Goal: Complete application form: Complete application form

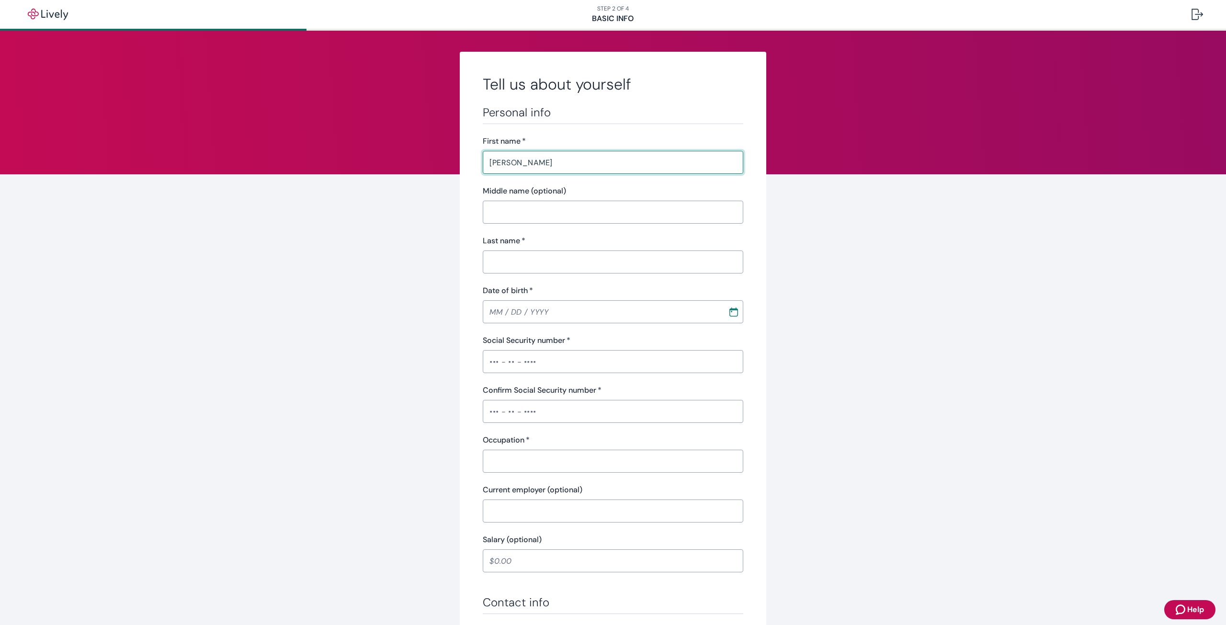
type input "[PERSON_NAME]"
type input "W"
type input "MM / DD / YYYY"
click at [701, 263] on input "W" at bounding box center [613, 261] width 261 height 19
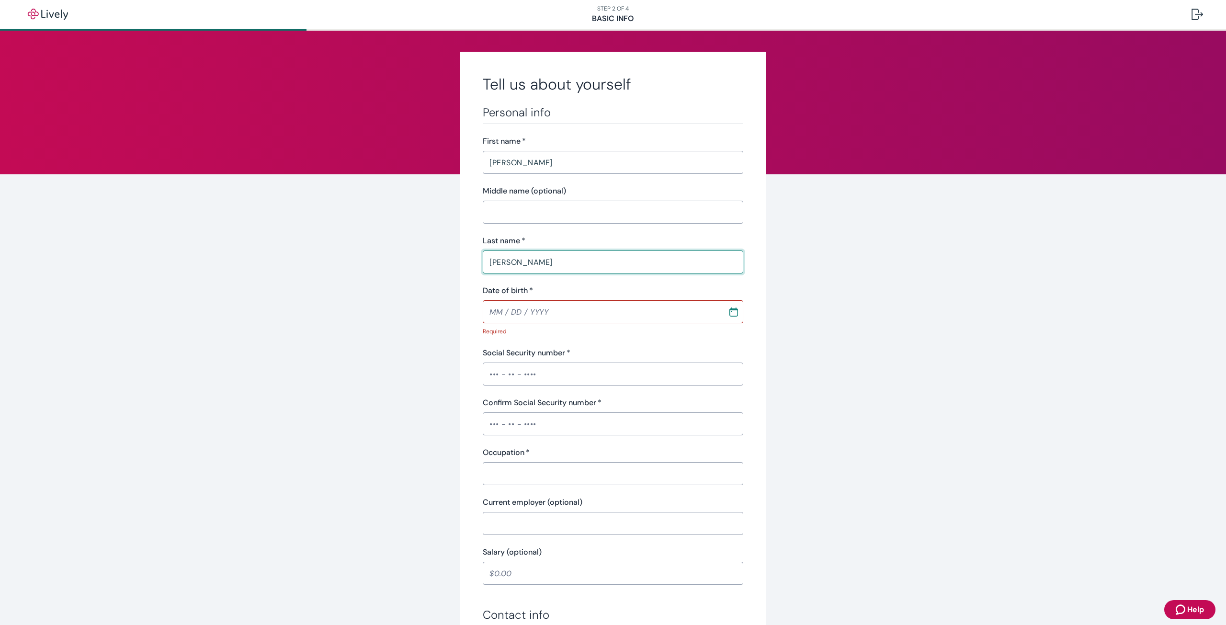
type input "Wamsley"
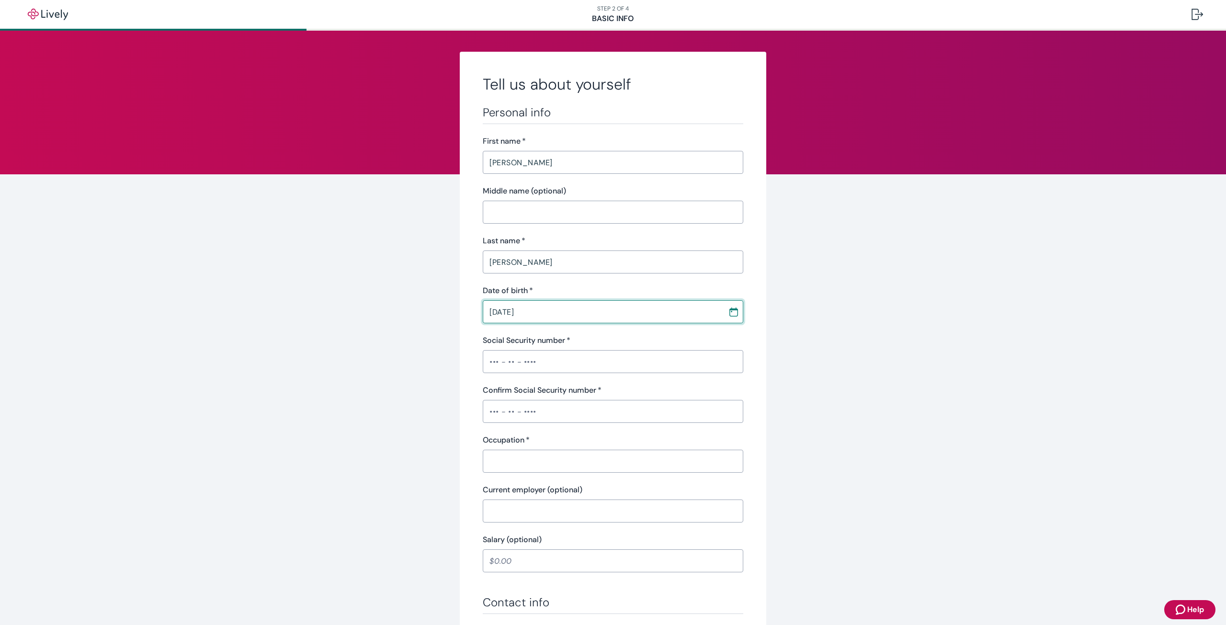
type input "[DATE]"
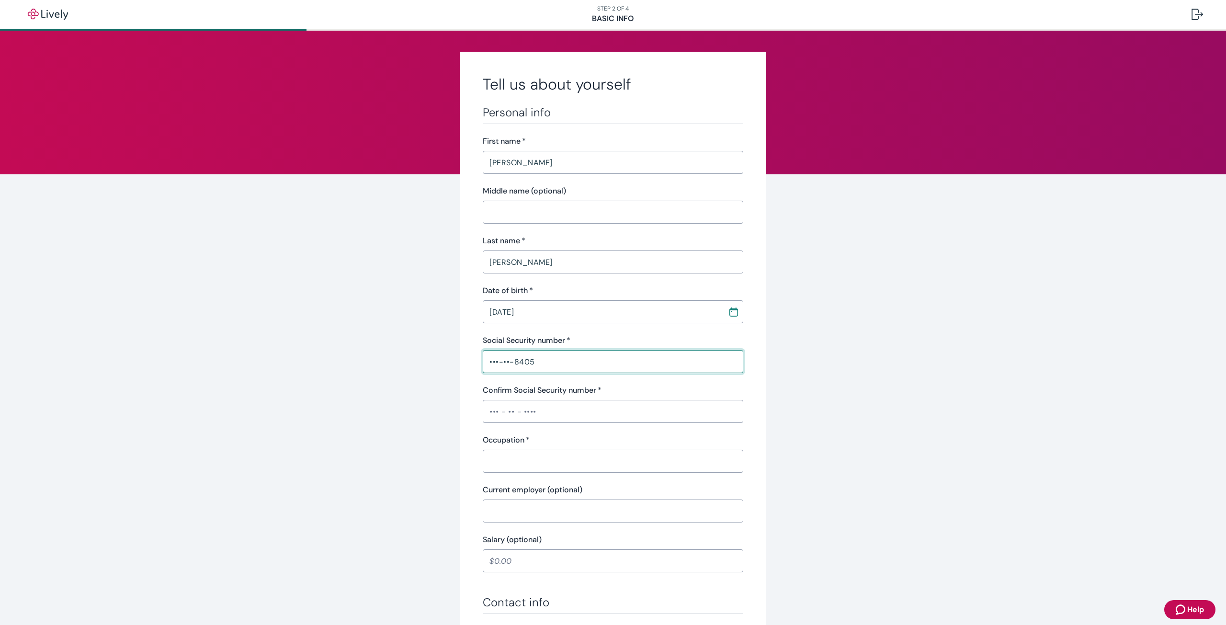
type input "•••-••-8405"
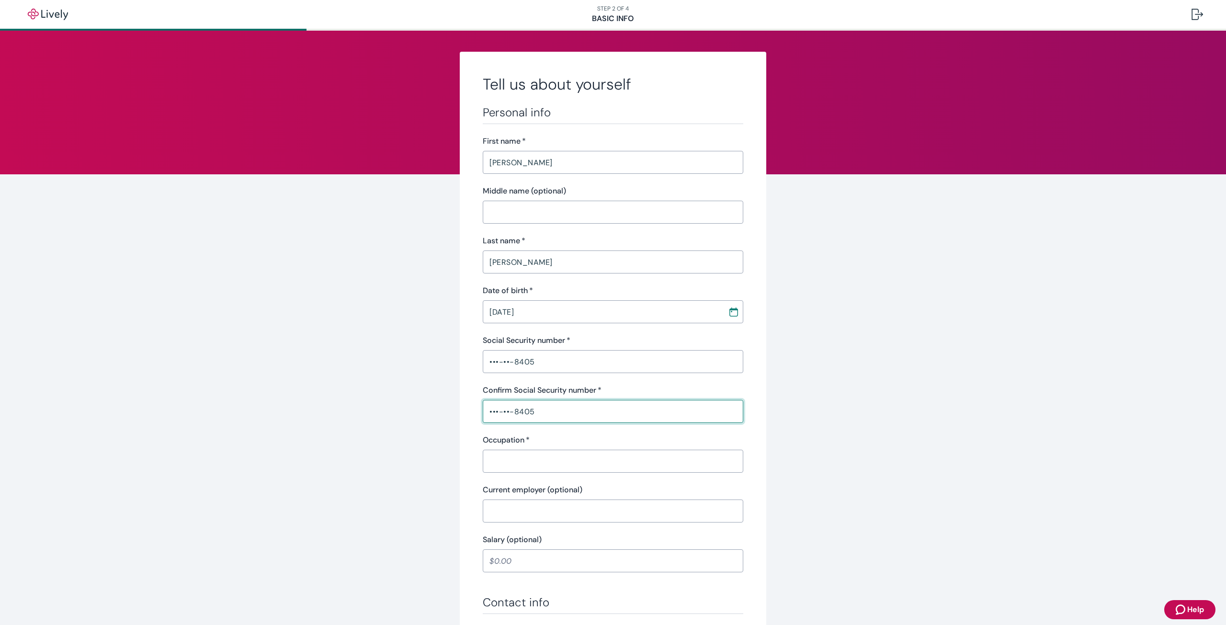
type input "•••-••-8405"
type input "superintendent"
type input "Story Construction"
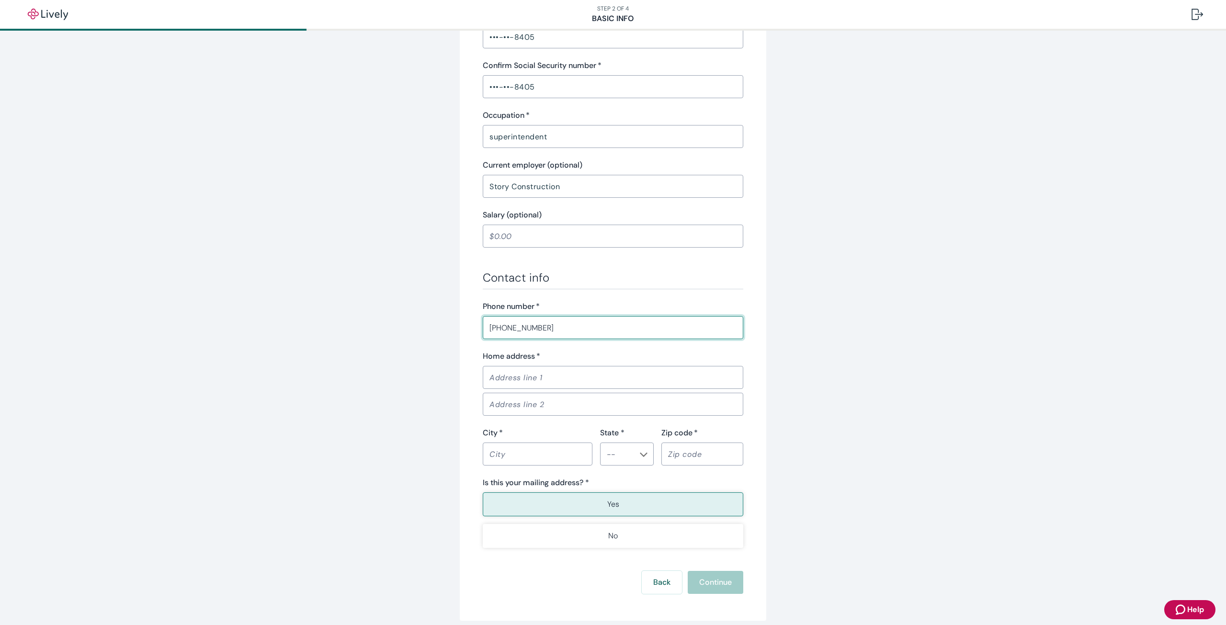
type input "(515) 360-1615"
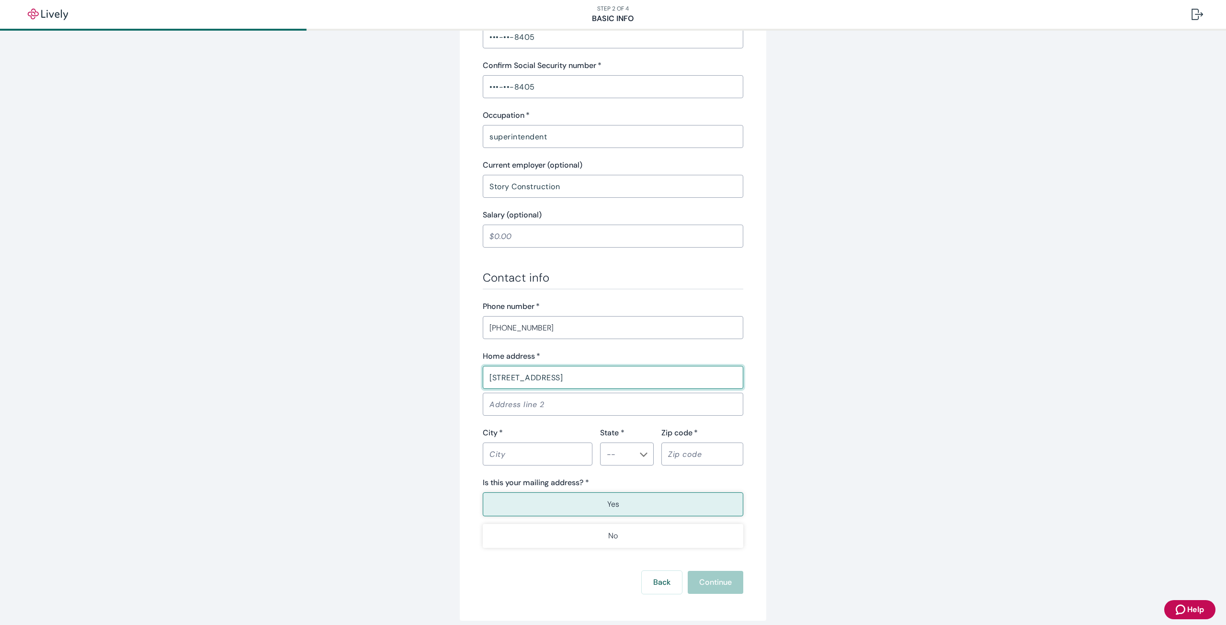
type input "1032 22nd Street"
type input "West Des Moines"
click at [632, 478] on li "IA" at bounding box center [624, 477] width 54 height 17
type input "IA"
click at [678, 449] on input "Zip code   *" at bounding box center [703, 454] width 82 height 19
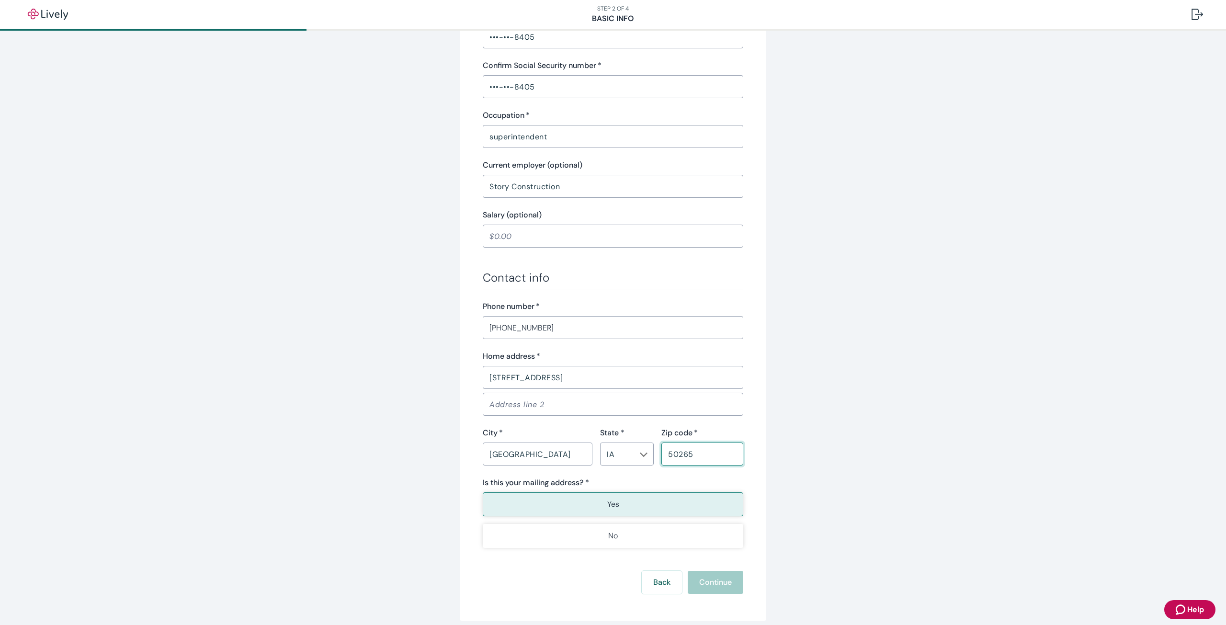
type input "50265"
click at [637, 509] on button "Yes" at bounding box center [613, 504] width 261 height 24
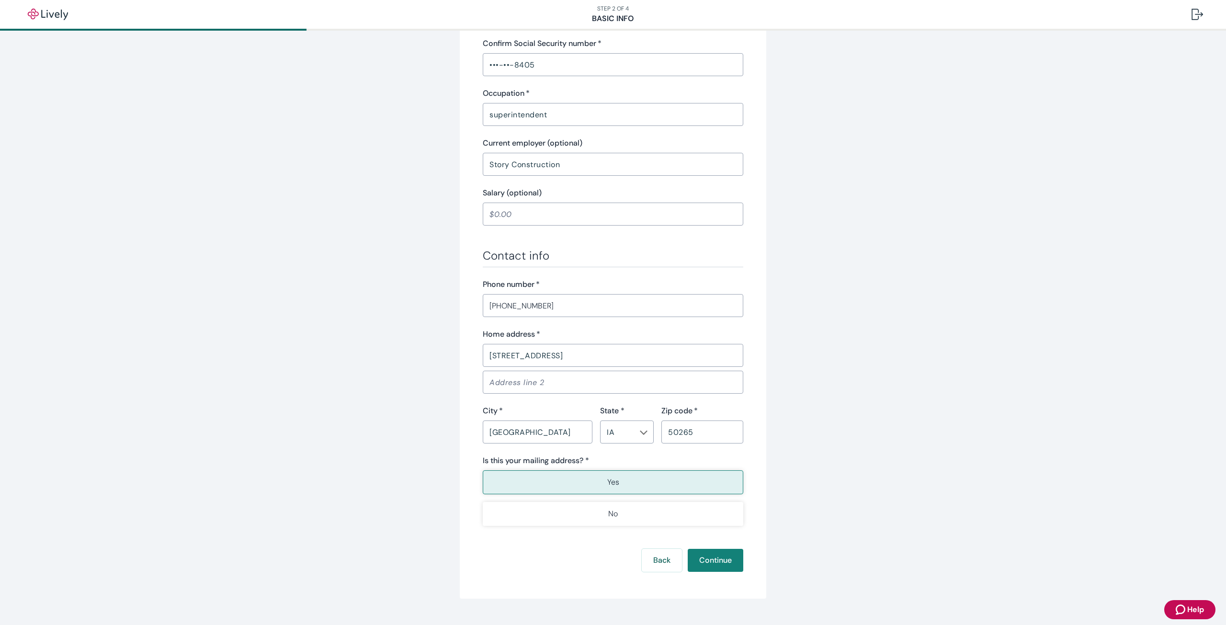
scroll to position [366, 0]
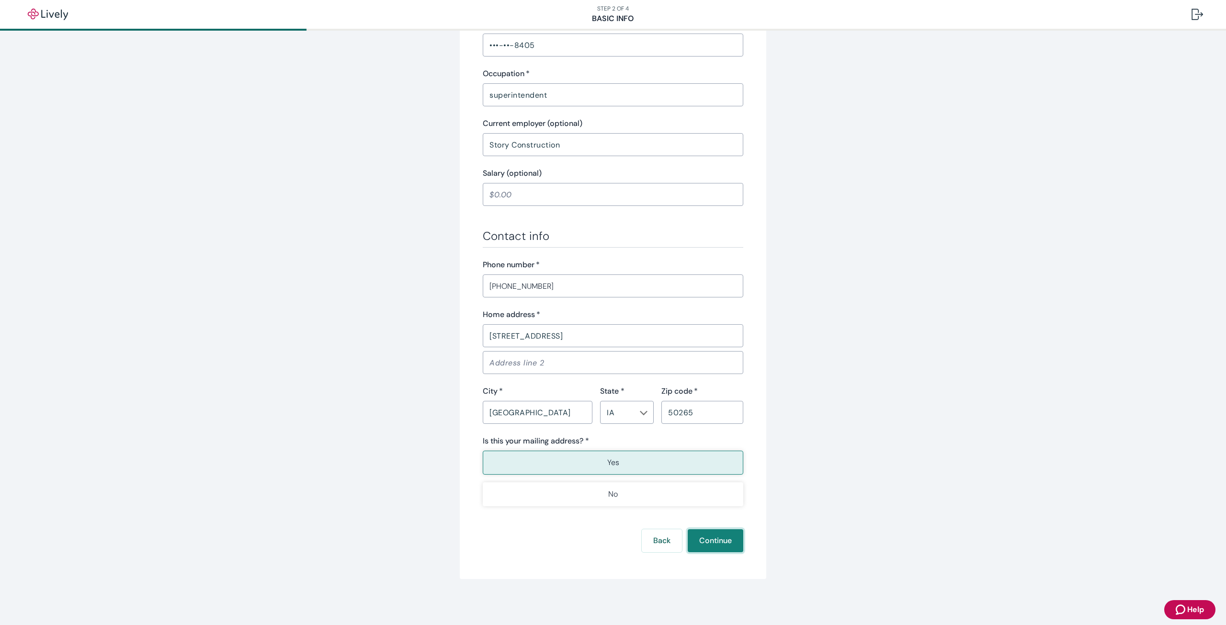
click at [723, 540] on button "Continue" at bounding box center [716, 540] width 56 height 23
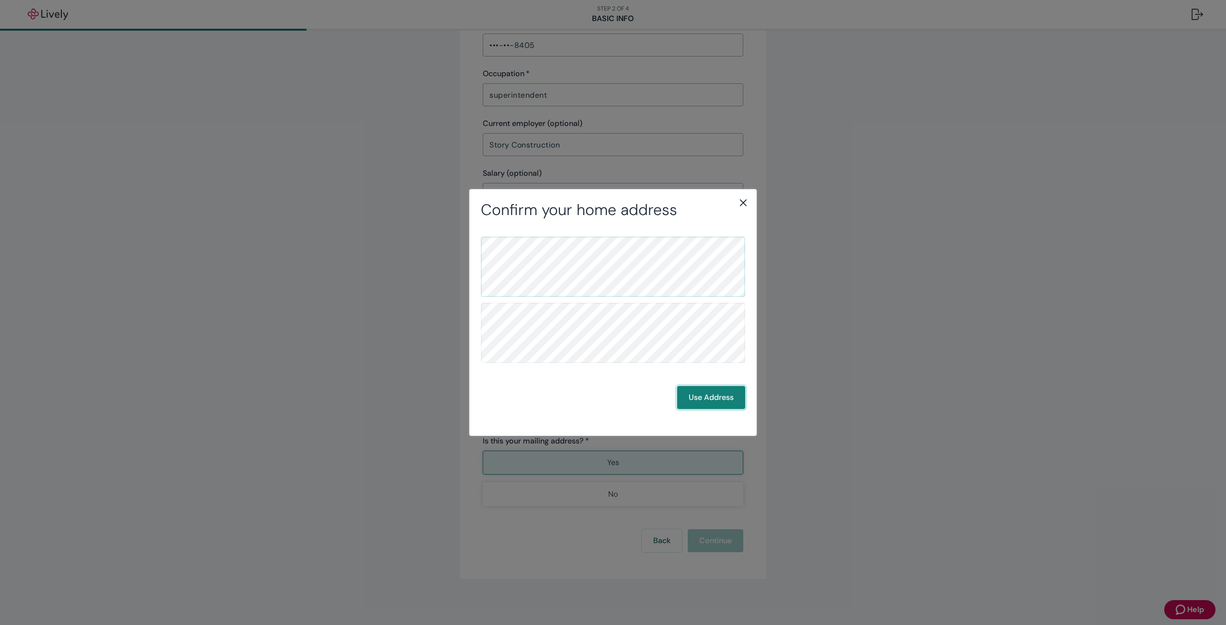
click at [709, 392] on button "Use Address" at bounding box center [711, 397] width 68 height 23
click at [705, 396] on button "Use Address" at bounding box center [711, 397] width 68 height 23
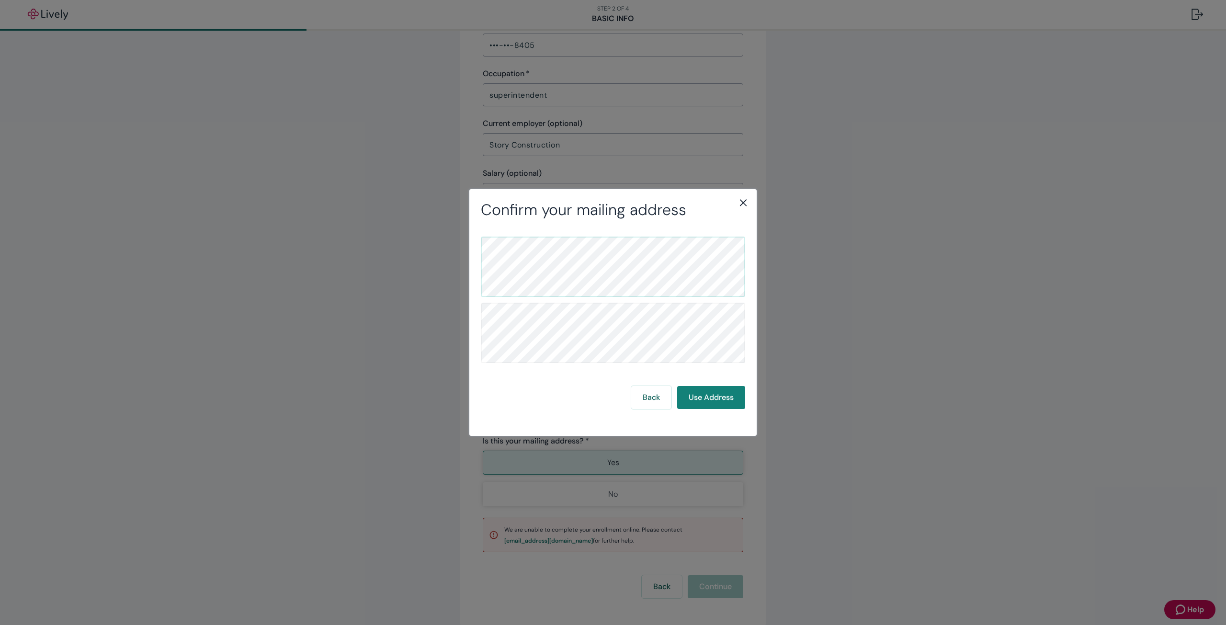
click at [741, 203] on icon "close" at bounding box center [743, 202] width 11 height 11
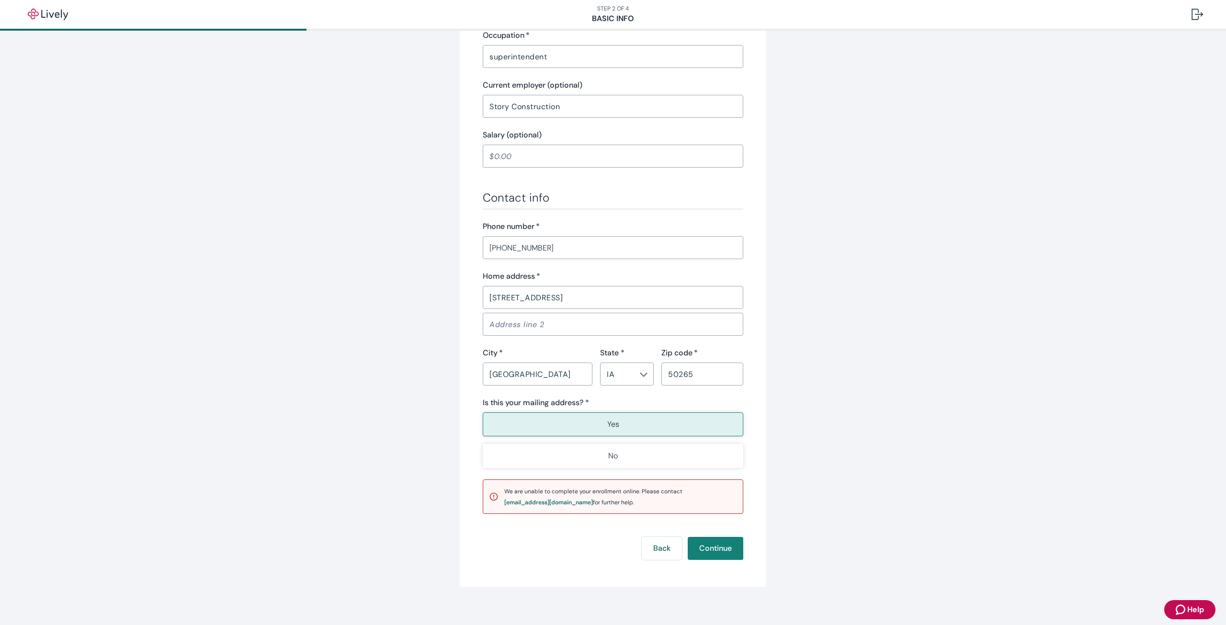
scroll to position [412, 0]
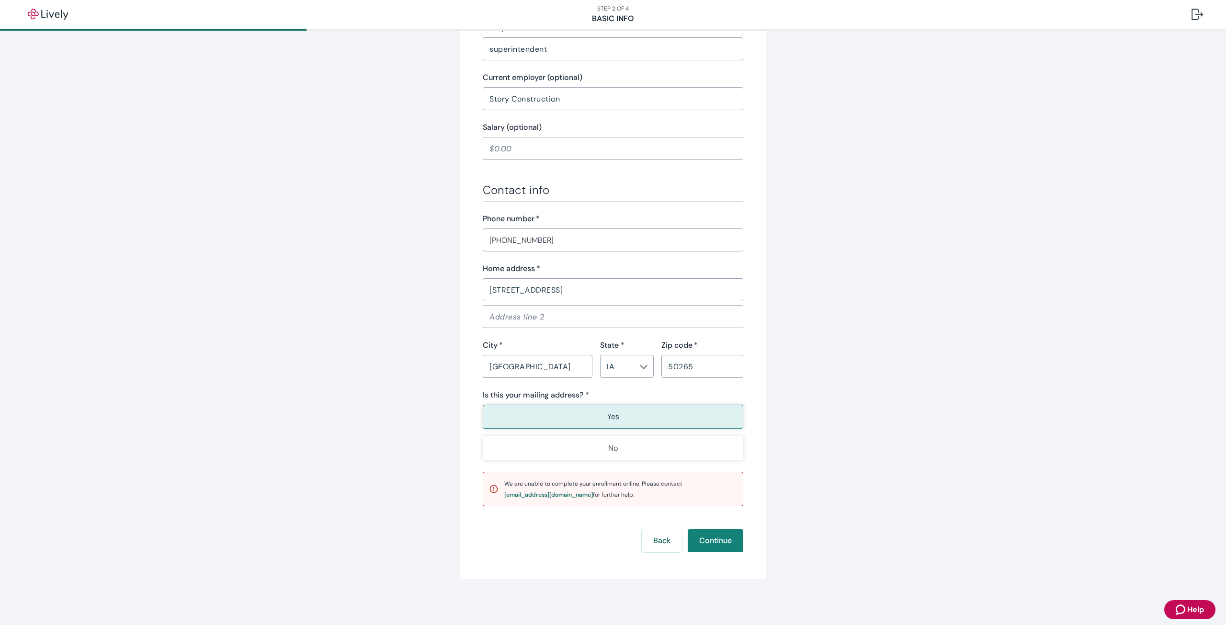
click at [1182, 610] on icon "Zendesk support icon" at bounding box center [1181, 609] width 11 height 11
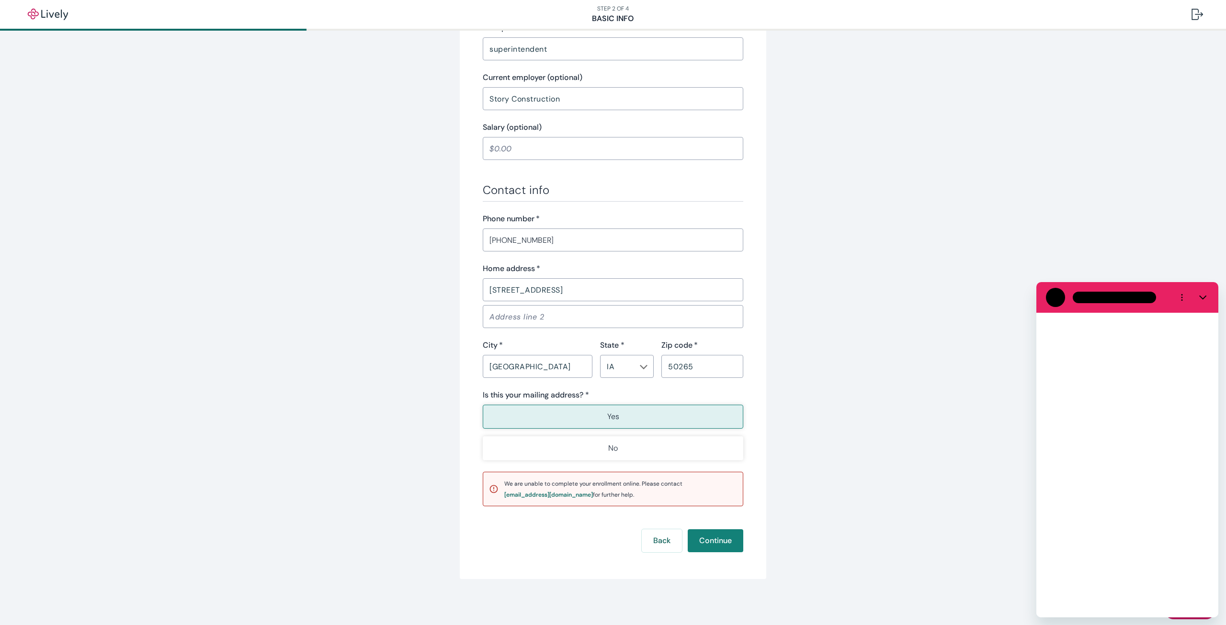
scroll to position [0, 0]
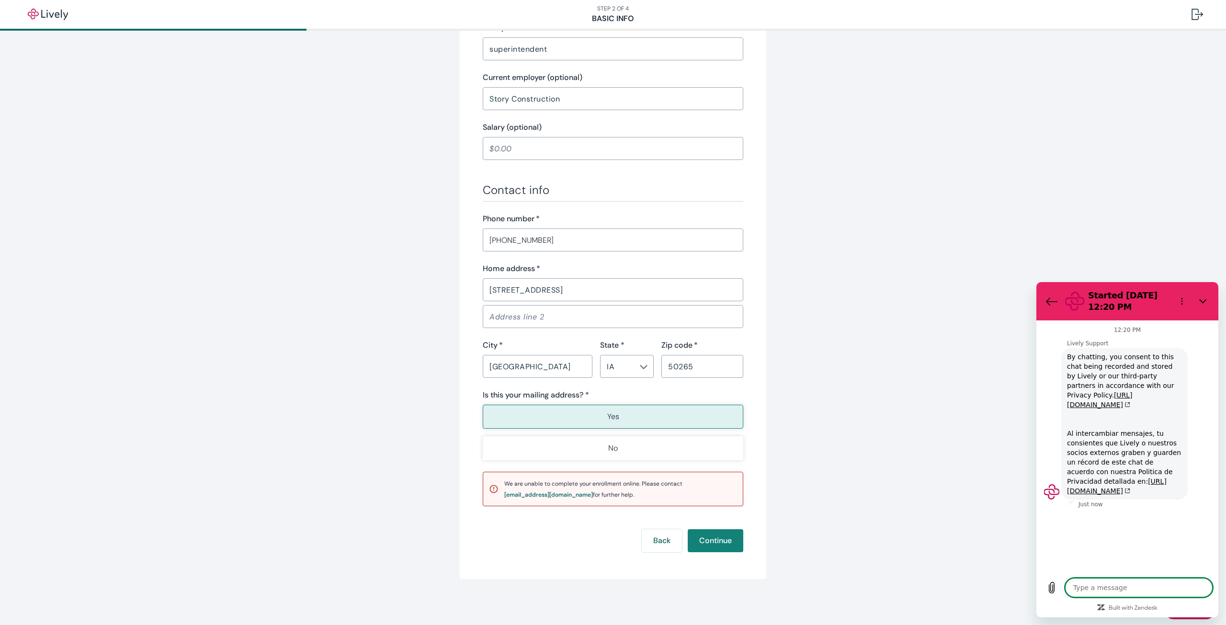
type textarea "x"
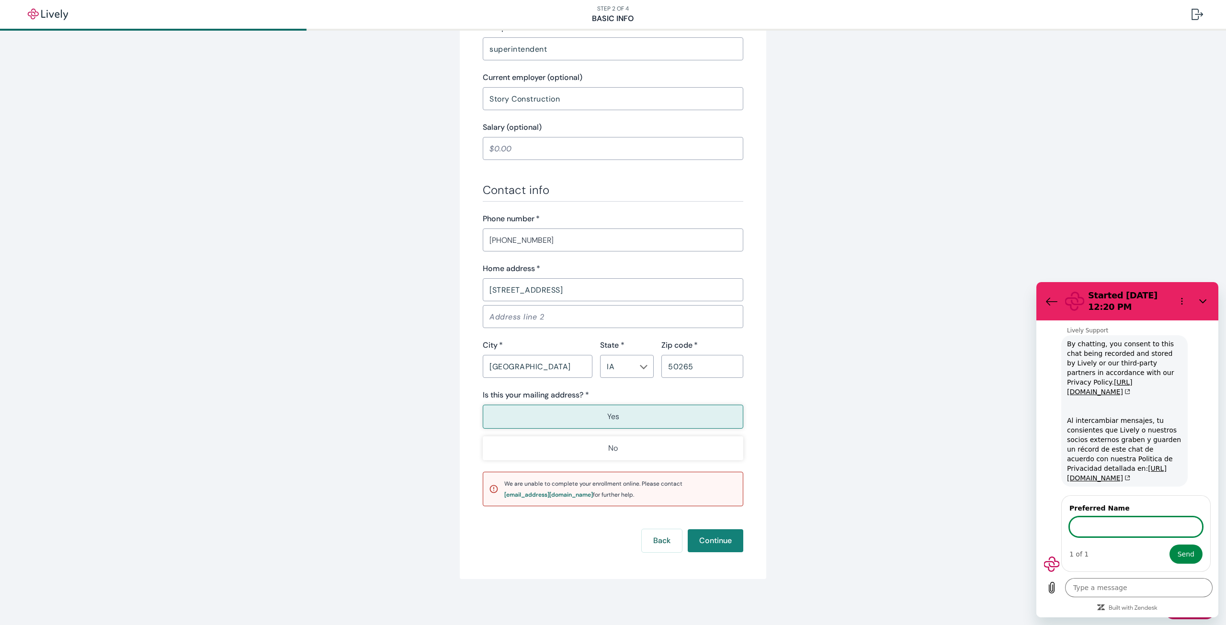
scroll to position [22, 0]
click at [727, 544] on button "Continue" at bounding box center [716, 540] width 56 height 23
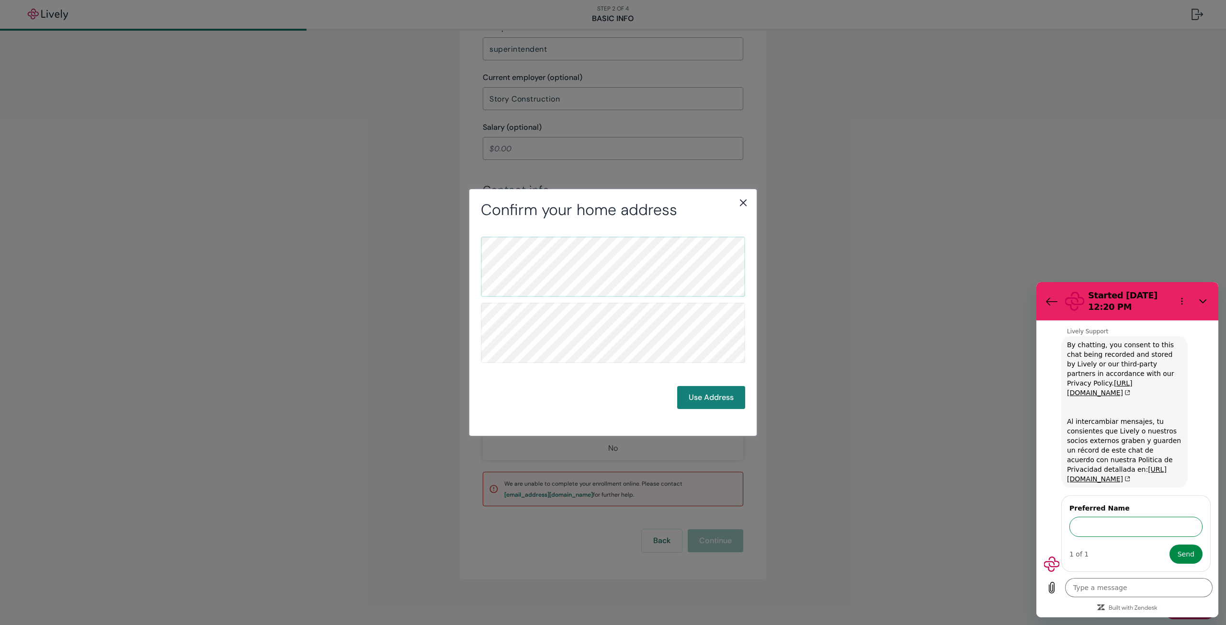
click at [1129, 523] on input "Preferred Name" at bounding box center [1136, 527] width 133 height 20
type input "doug"
click at [1170, 545] on button "Send" at bounding box center [1186, 554] width 33 height 19
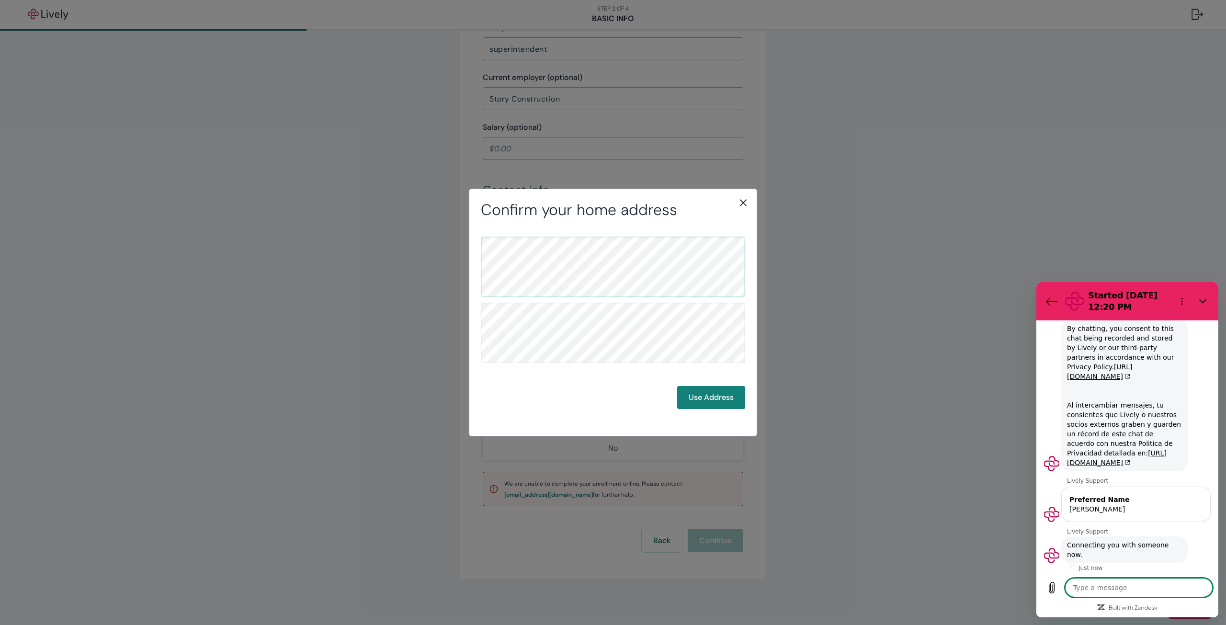
scroll to position [30, 0]
type textarea "x"
type textarea "m"
type textarea "x"
type textarea "my"
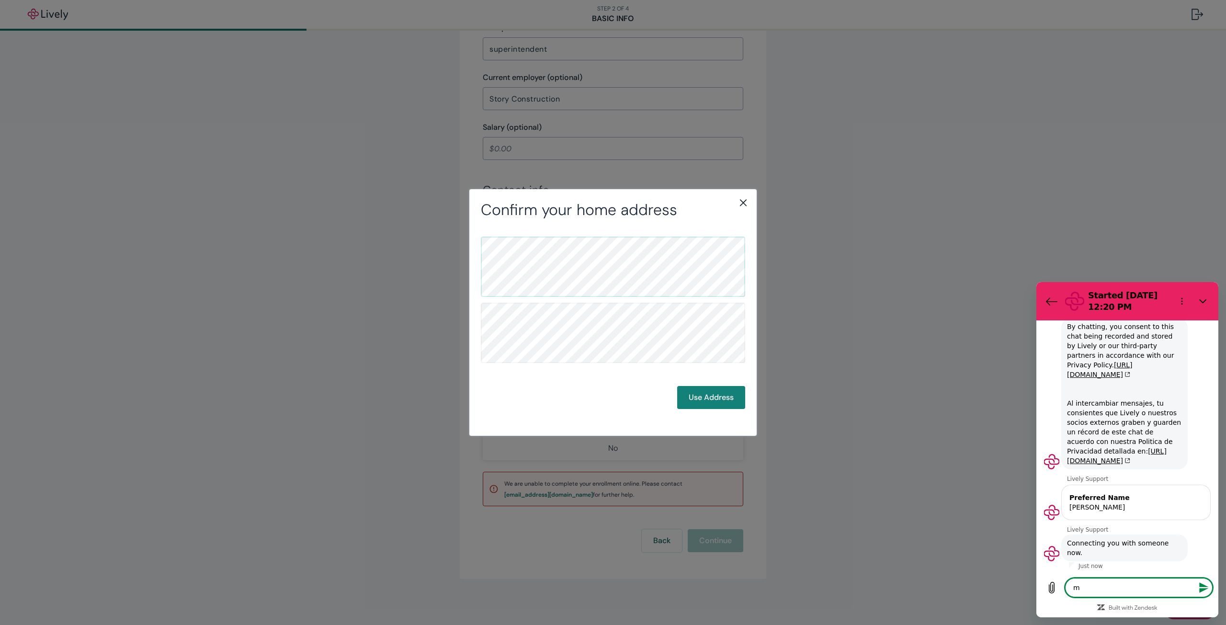
type textarea "x"
type textarea "my"
type textarea "x"
type textarea "my e"
type textarea "x"
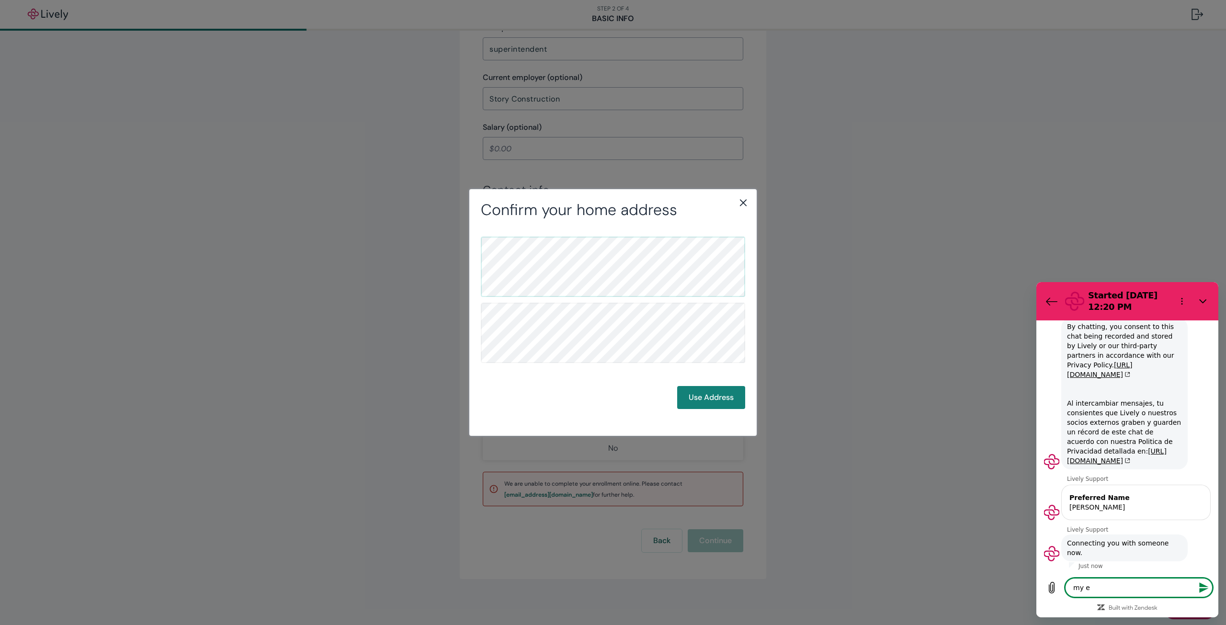
type textarea "my en"
type textarea "x"
type textarea "my enr"
type textarea "x"
type textarea "my enro"
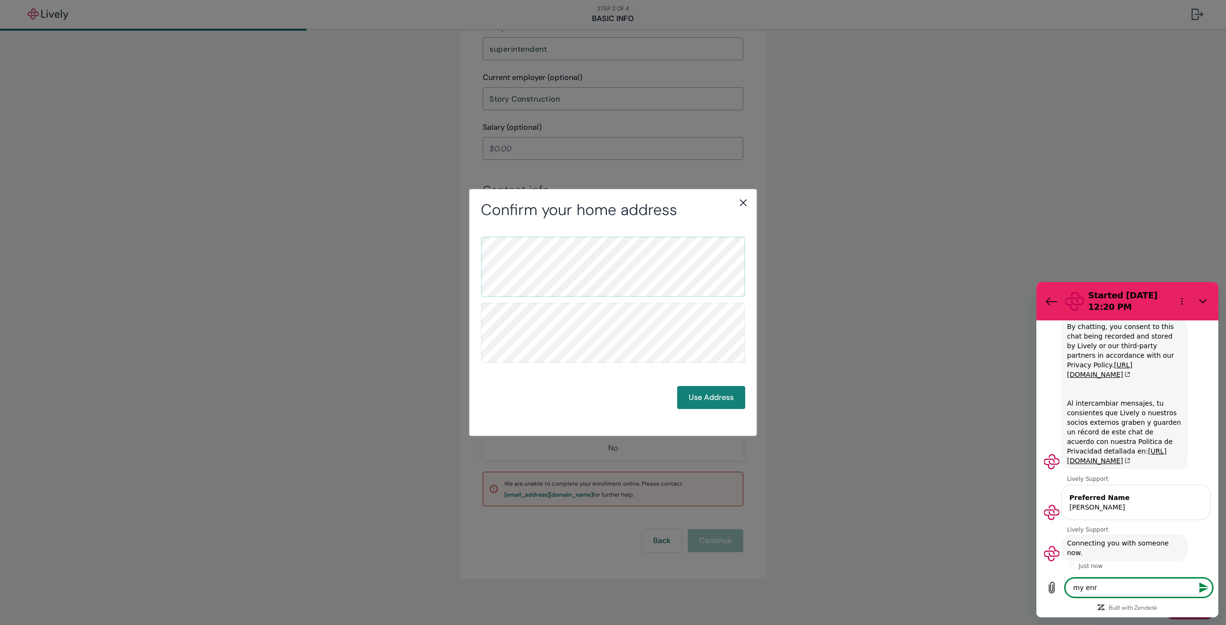
type textarea "x"
type textarea "my enrol"
type textarea "x"
type textarea "my enroll"
type textarea "x"
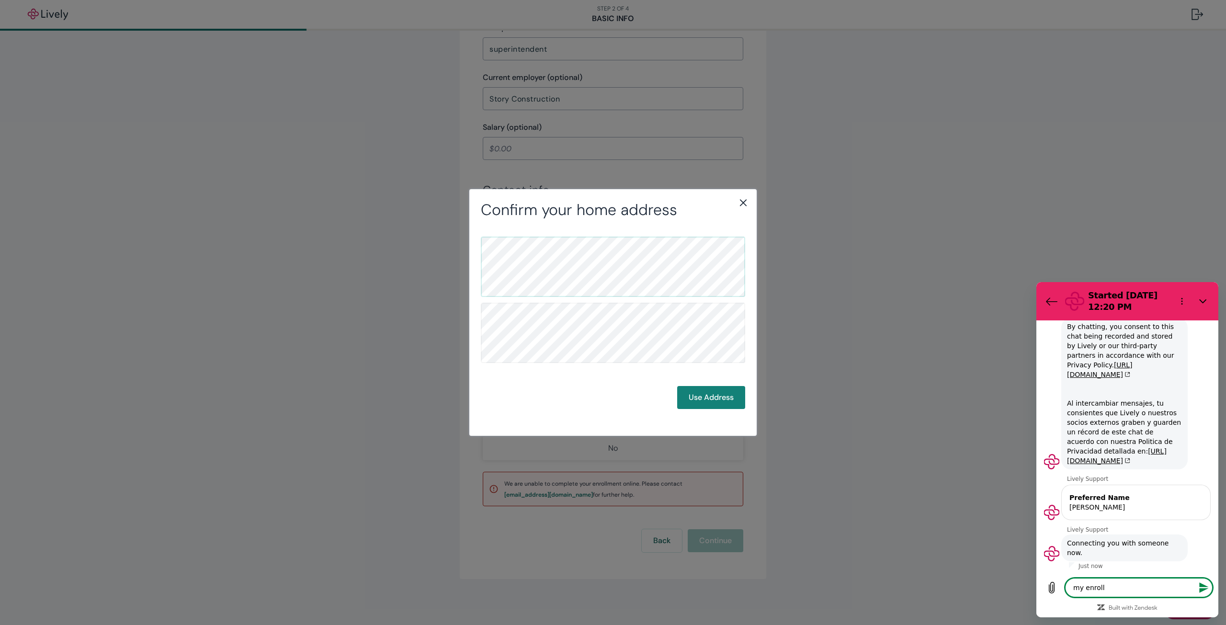
type textarea "my enrollm"
type textarea "x"
type textarea "my enrollme"
type textarea "x"
type textarea "my enrollmen"
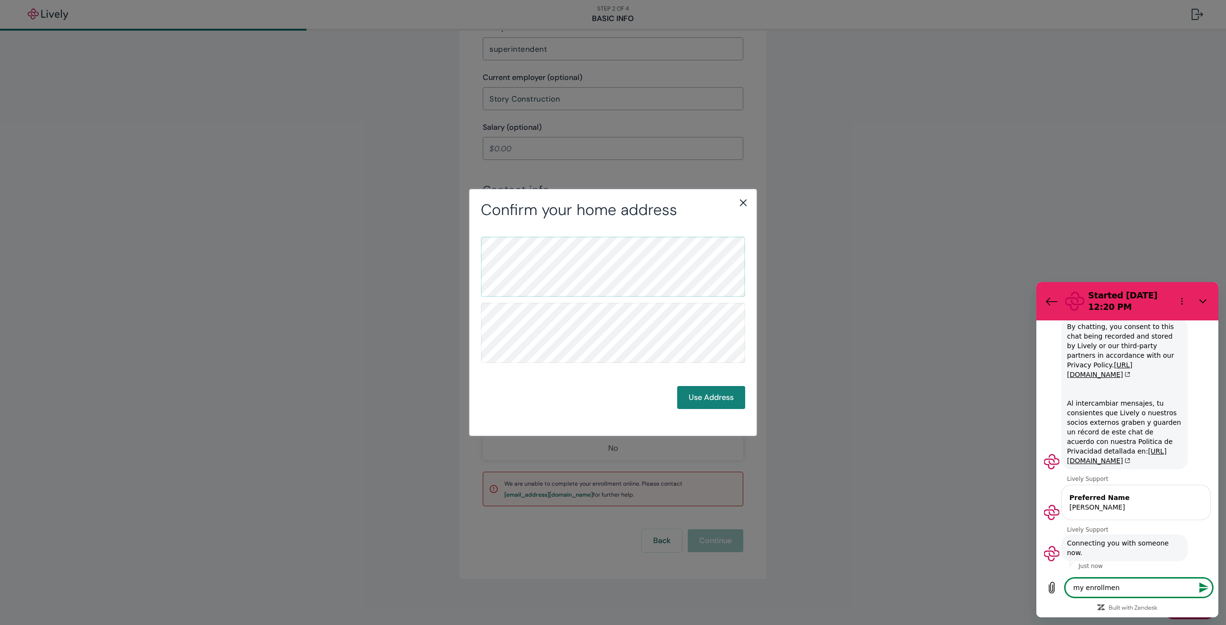
type textarea "x"
type textarea "my enrollment"
type textarea "x"
type textarea "my enrollment"
type textarea "x"
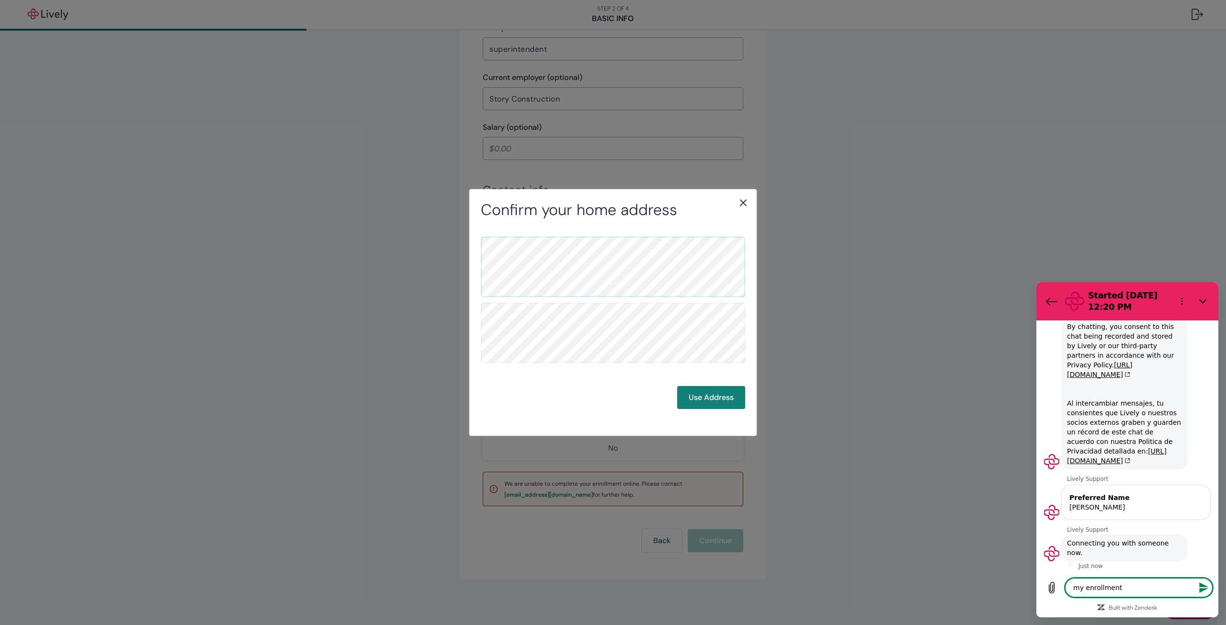
type textarea "my enrollment w"
type textarea "x"
type textarea "my enrollment wa"
type textarea "x"
type textarea "my enrollment was"
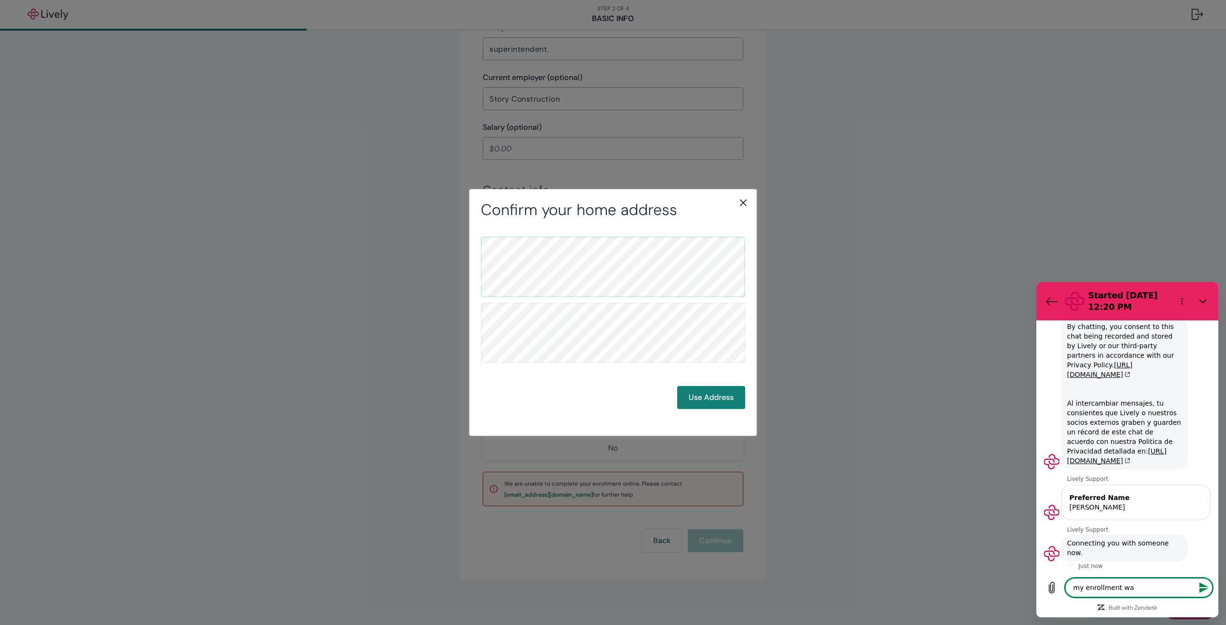
type textarea "x"
type textarea "my enrollment was"
type textarea "x"
type textarea "my enrollment was c"
type textarea "x"
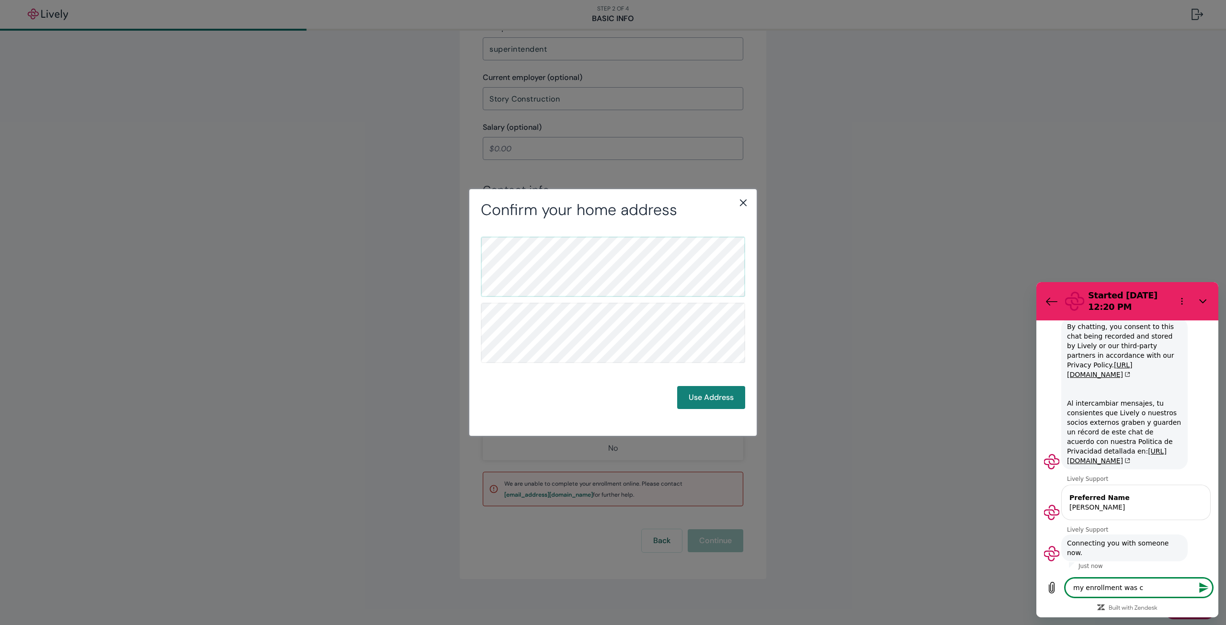
type textarea "my enrollment was co"
type textarea "x"
type textarea "my enrollment was com"
type textarea "x"
type textarea "my enrollment was comp"
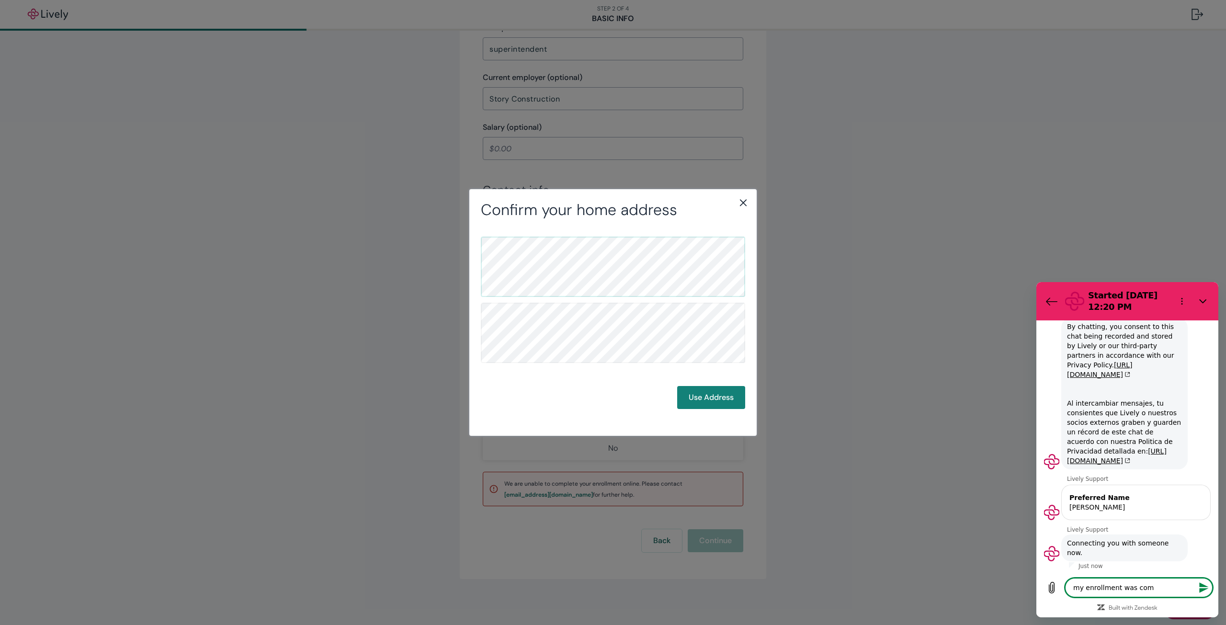
type textarea "x"
type textarea "my enrollment was compl"
type textarea "x"
type textarea "my enrollment was comple"
type textarea "x"
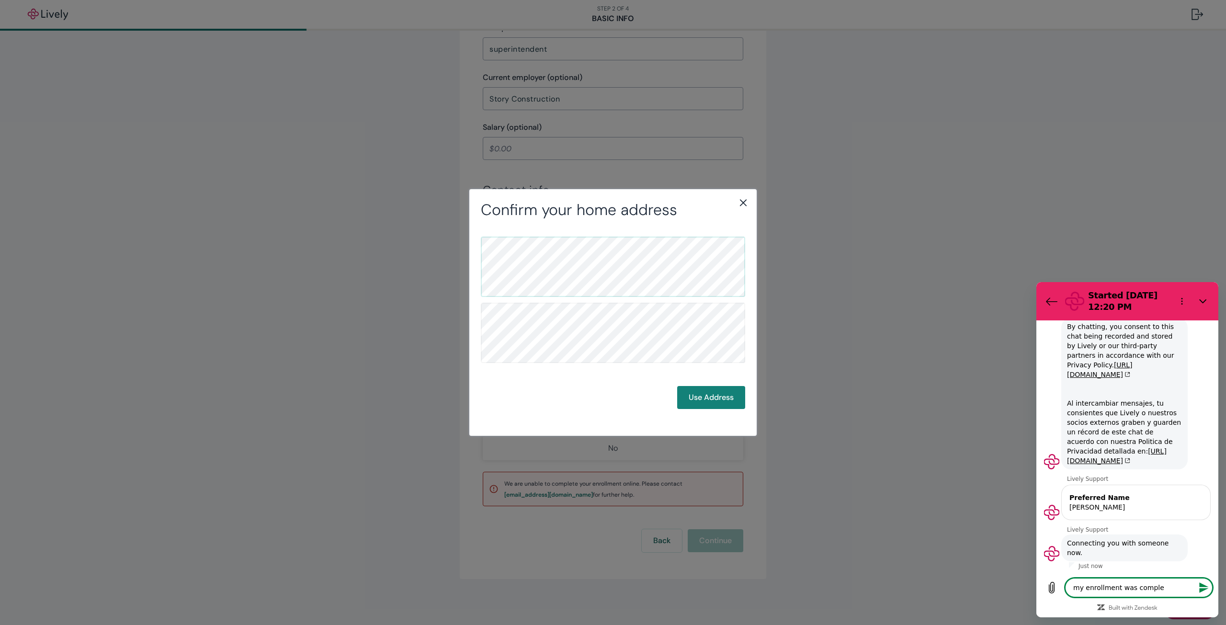
type textarea "my enrollment was complet"
type textarea "x"
type textarea "my enrollment was complete"
type textarea "x"
type textarea "my enrollment was complete"
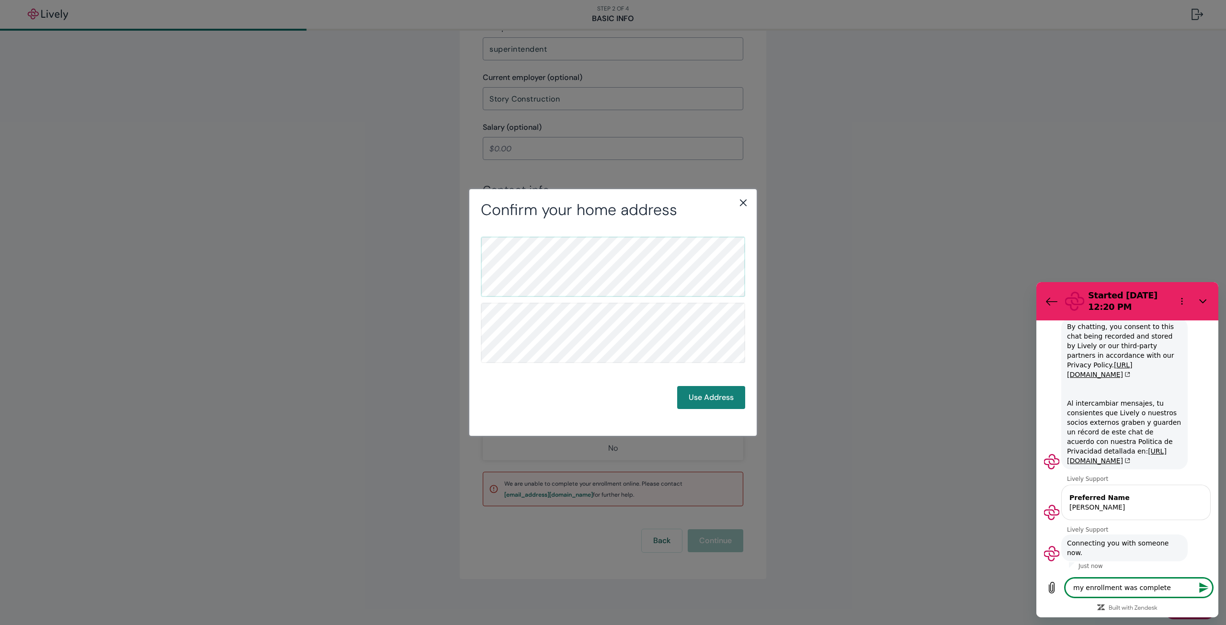
type textarea "x"
type textarea "my enrollment was complete nb"
type textarea "x"
type textarea "my enrollment was complete nbu"
type textarea "x"
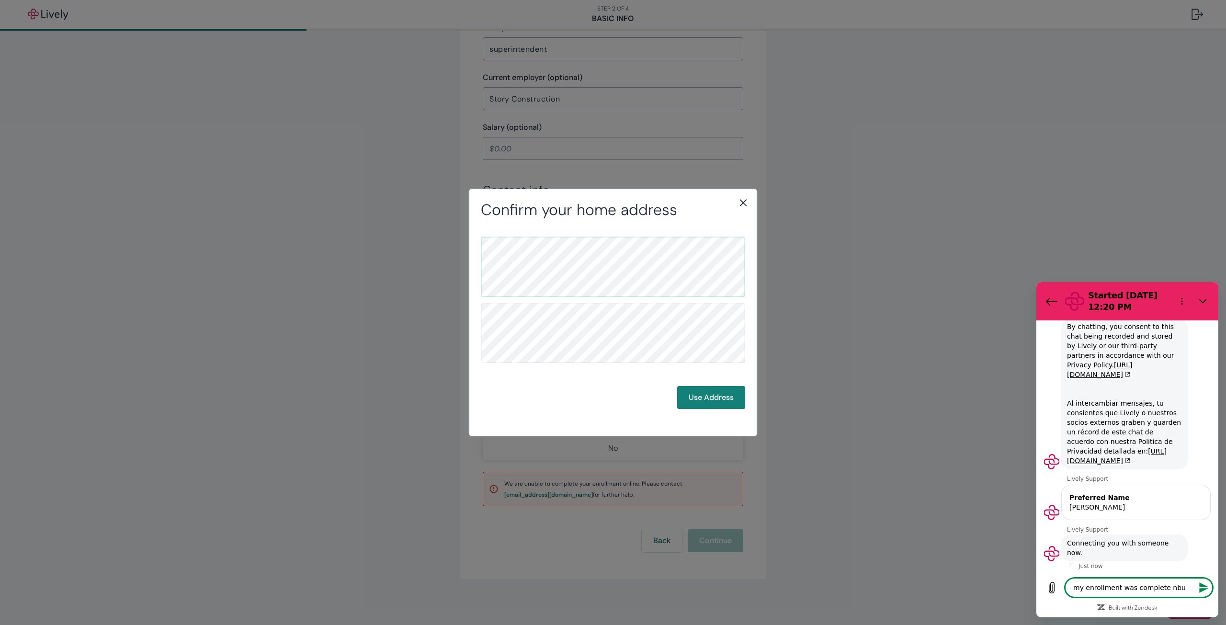
type textarea "my enrollment was complete nbut"
type textarea "x"
type textarea "my enrollment was complete nbu"
type textarea "x"
type textarea "my enrollment was complete nb"
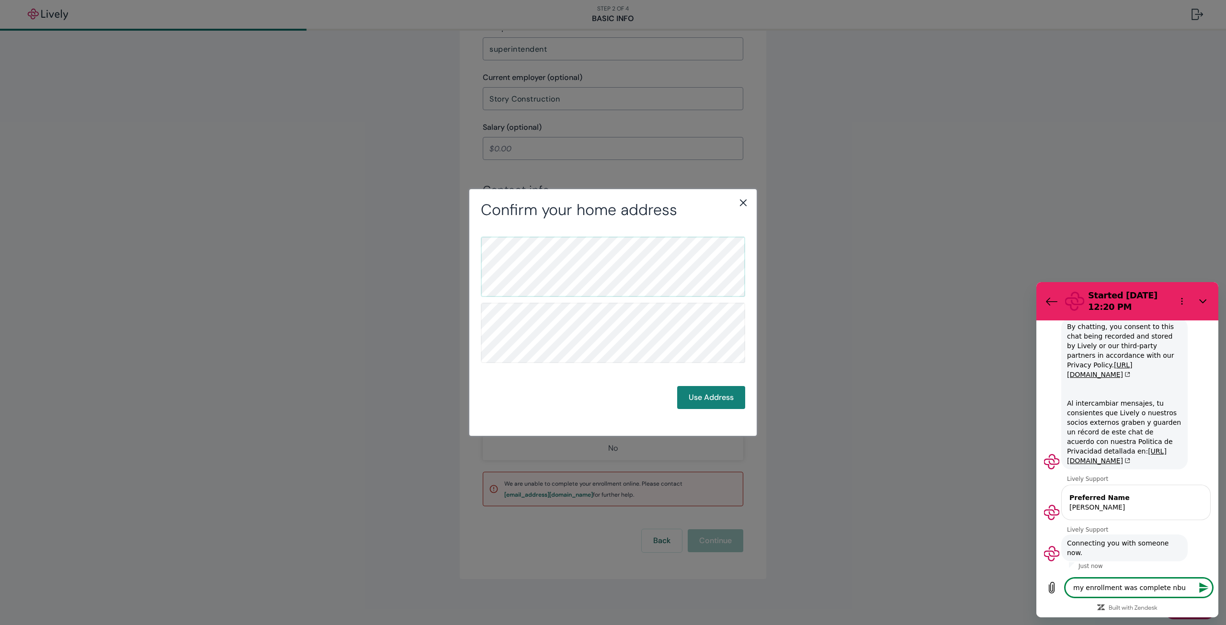
type textarea "x"
type textarea "my enrollment was complete n"
type textarea "x"
type textarea "my enrollment was complete"
type textarea "x"
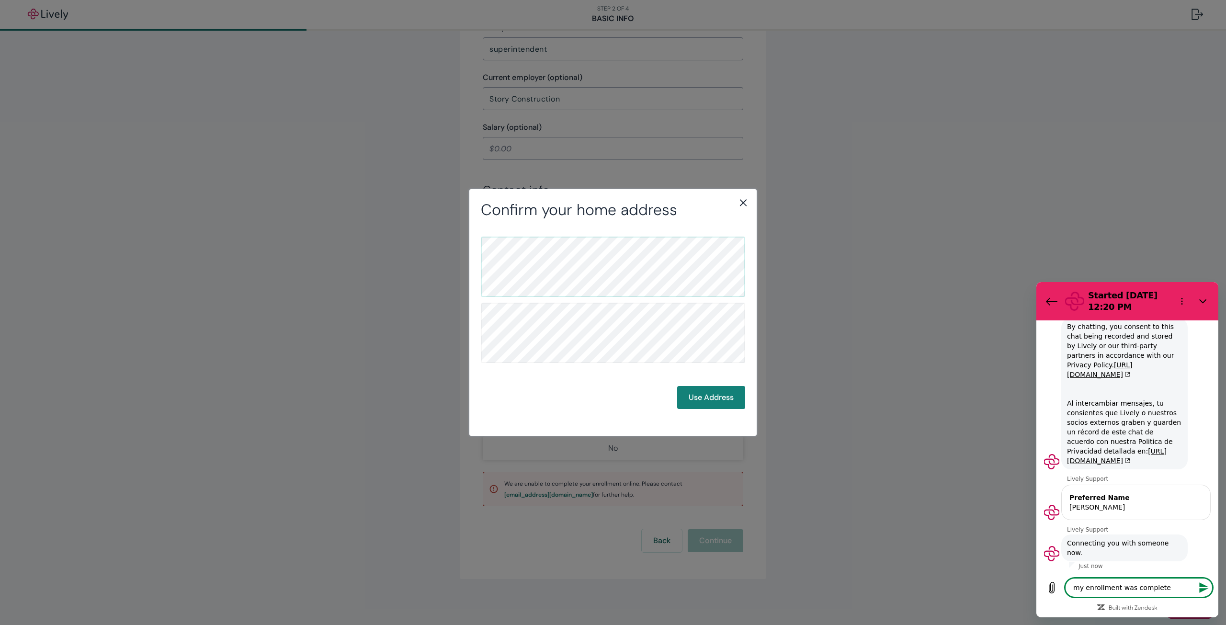
type textarea "my enrollment was complete b"
type textarea "x"
type textarea "my enrollment was complete bu"
type textarea "x"
type textarea "my enrollment was complete but"
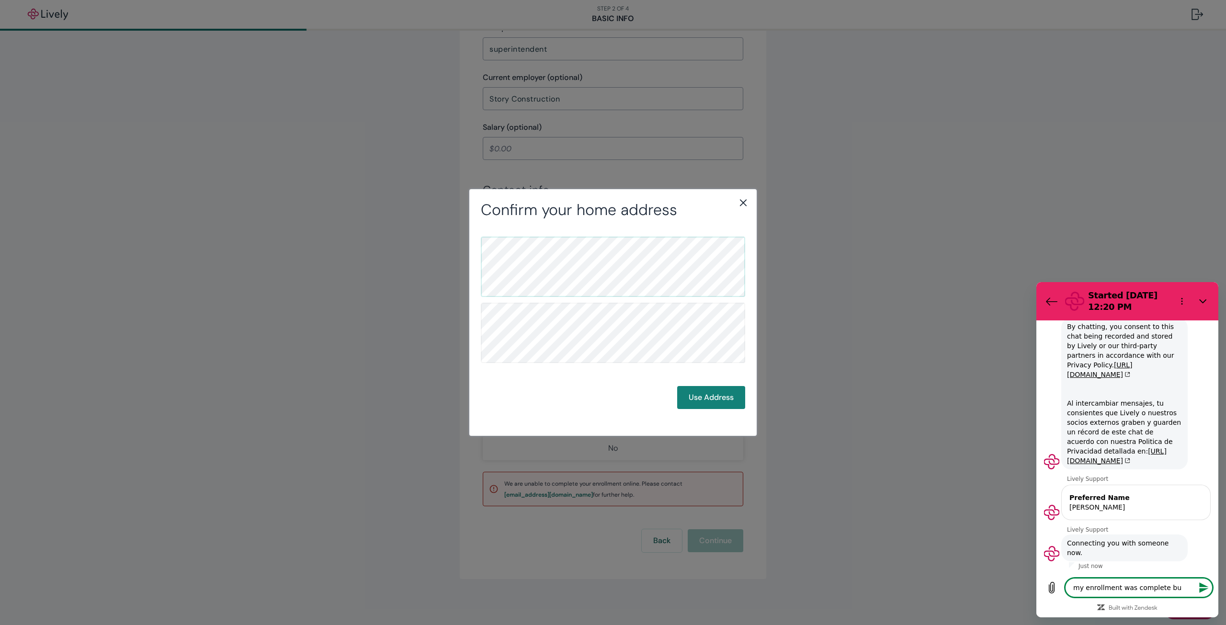
type textarea "x"
type textarea "my enrollment was complete but"
type textarea "x"
type textarea "my enrollment was complete but I"
type textarea "x"
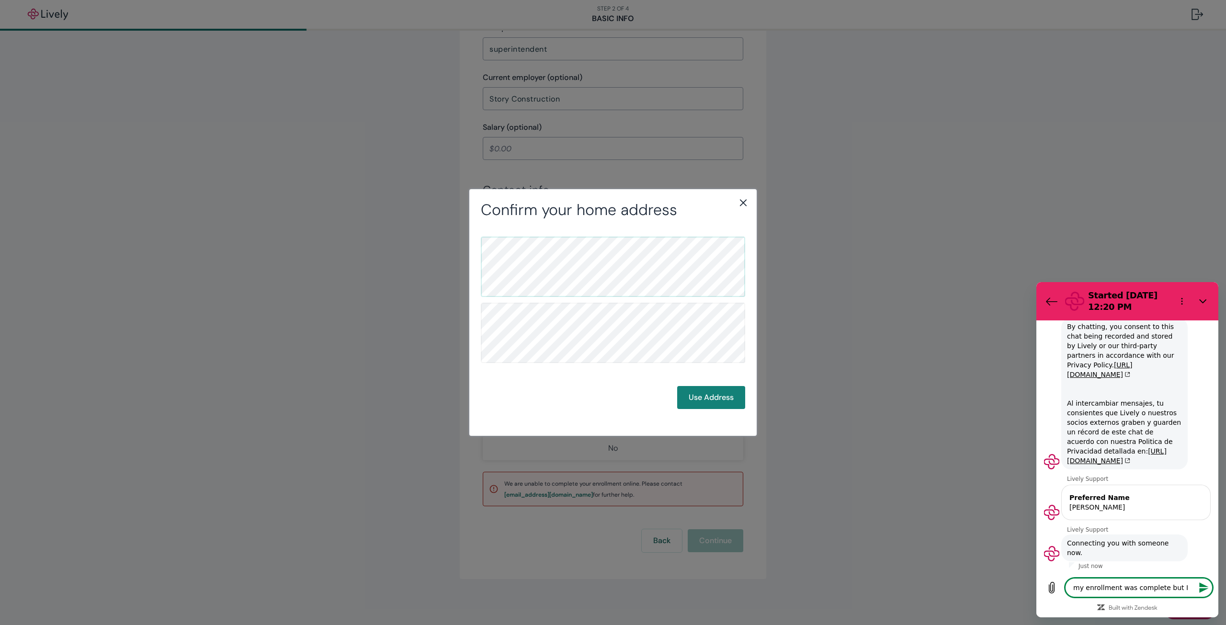
type textarea "my enrollment was complete but I"
type textarea "x"
type textarea "my enrollment was complete but I c"
type textarea "x"
type textarea "my enrollment was complete but I ca"
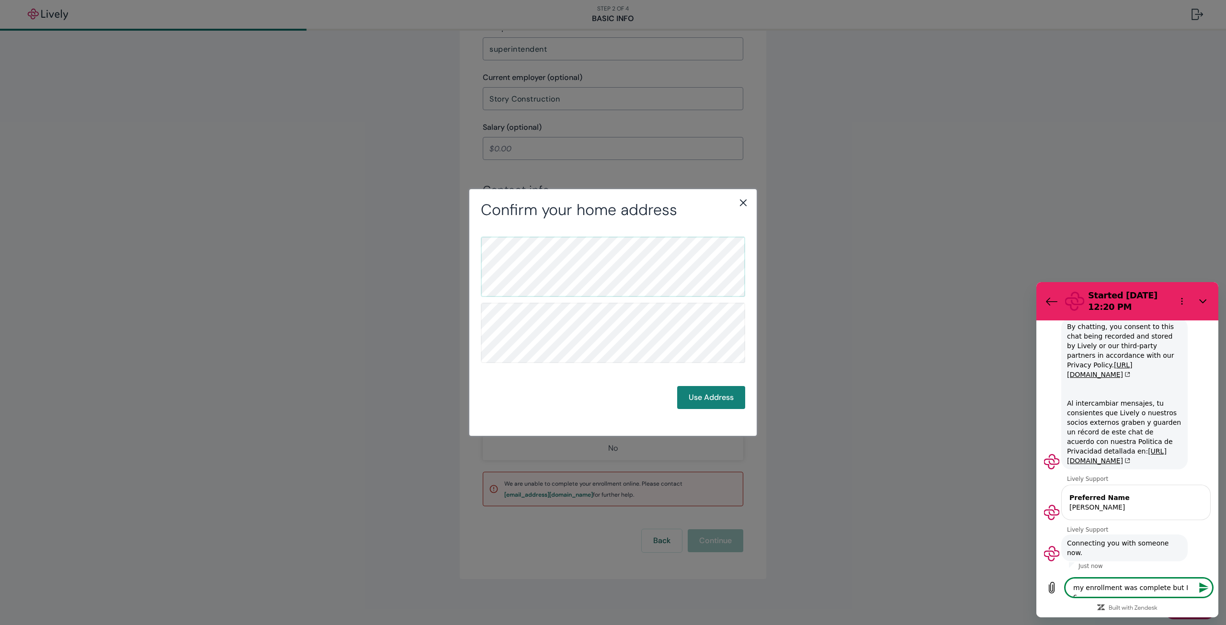
type textarea "x"
type textarea "my enrollment was complete but I can"
type textarea "x"
type textarea "my enrollment was complete but I cann"
type textarea "x"
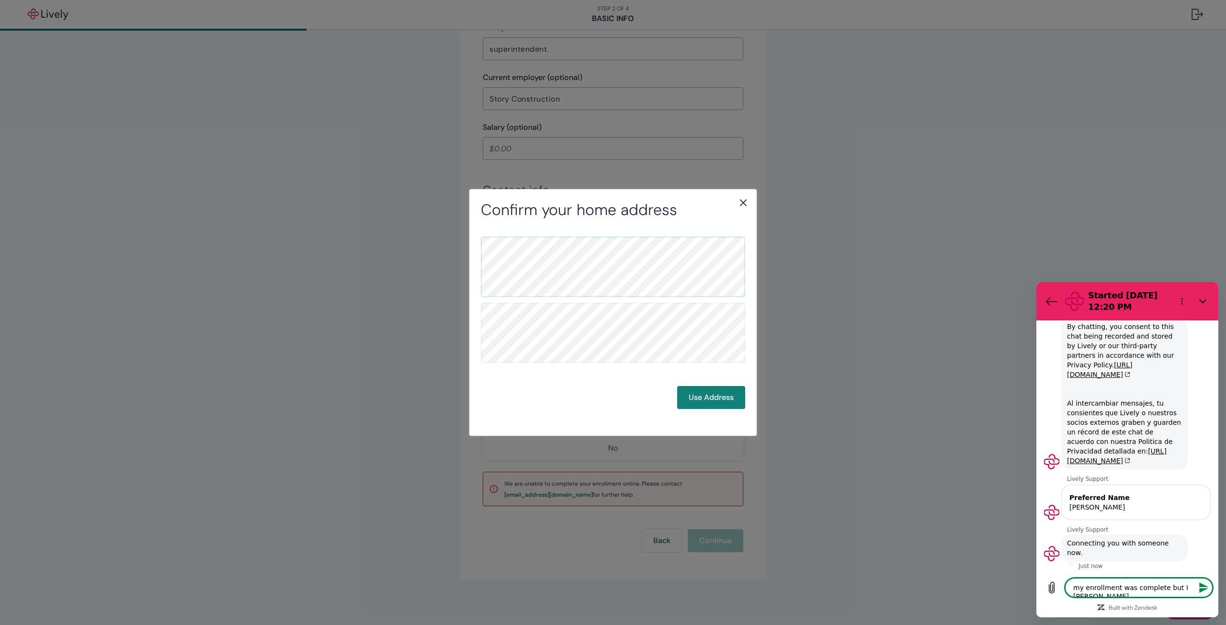
type textarea "my enrollment was complete but I canno"
type textarea "x"
type textarea "my enrollment was complete but I cannot"
type textarea "x"
type textarea "my enrollment was complete but I cannot"
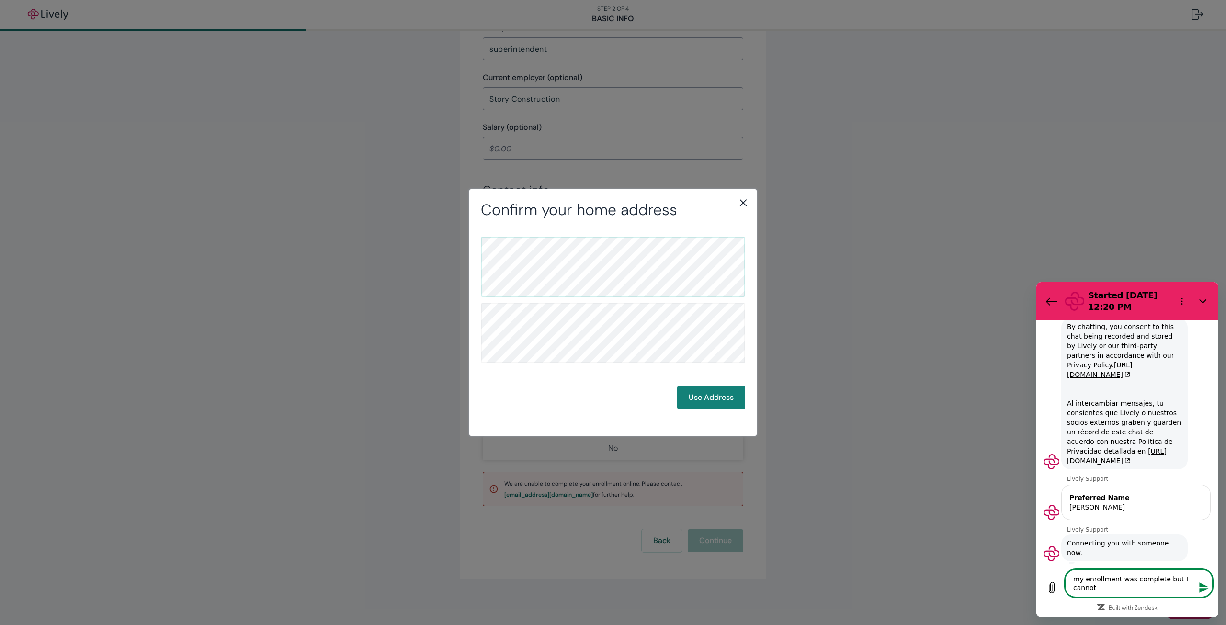
type textarea "x"
type textarea "my enrollment was complete but I cannot g"
type textarea "x"
type textarea "my enrollment was complete but I cannot ge"
type textarea "x"
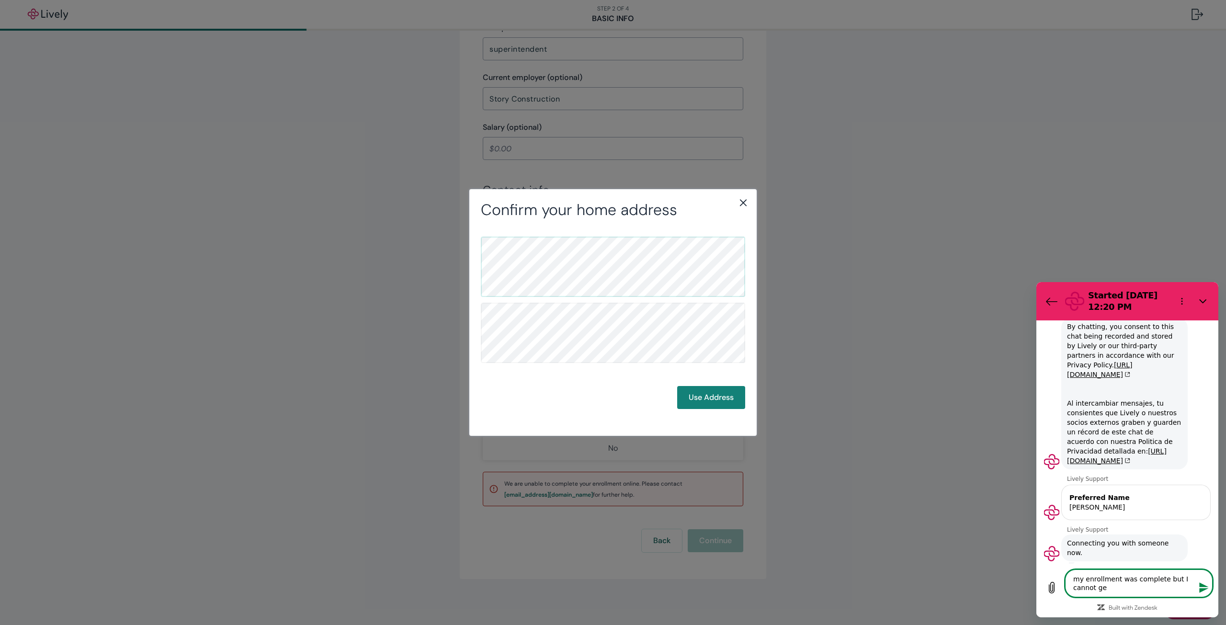
type textarea "my enrollment was complete but I cannot get"
type textarea "x"
type textarea "my enrollment was complete but I cannot get"
type textarea "x"
type textarea "my enrollment was complete but I cannot get p"
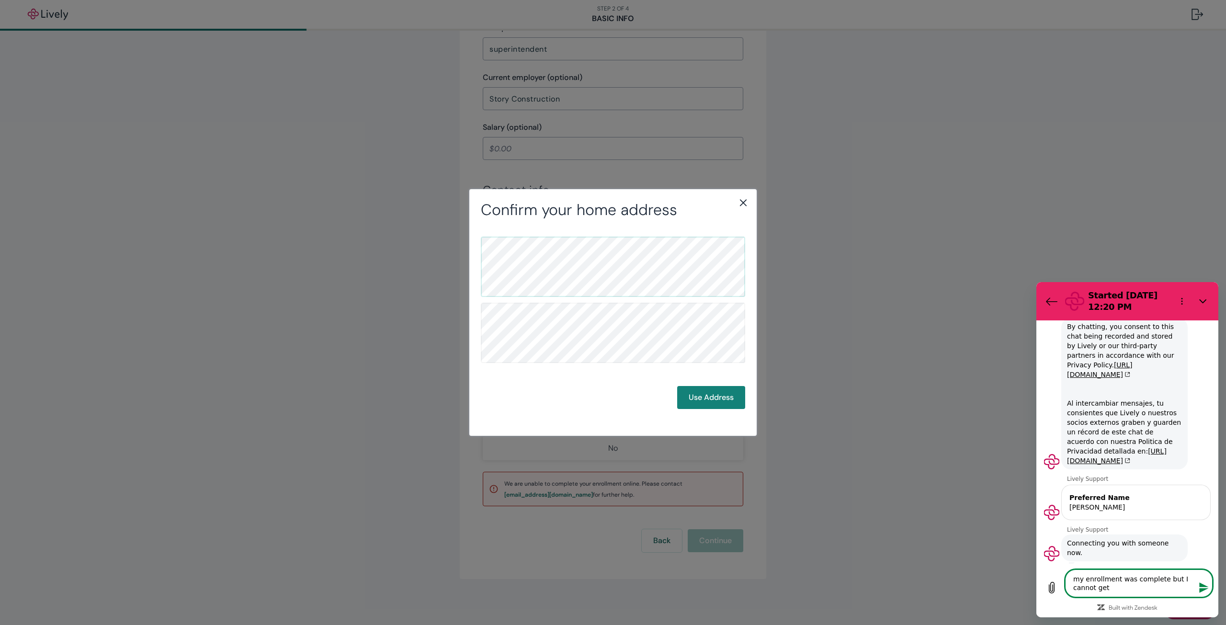
type textarea "x"
type textarea "my enrollment was complete but I cannot get pa"
type textarea "x"
type textarea "my enrollment was complete but I cannot get pas"
type textarea "x"
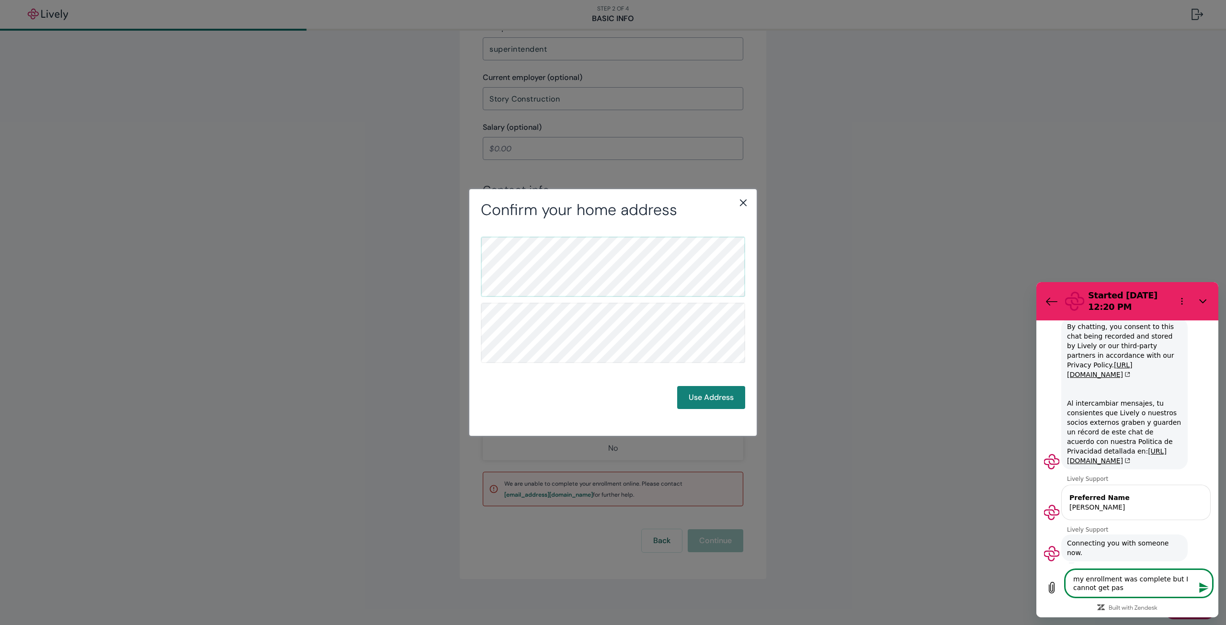
type textarea "my enrollment was complete but I cannot get past"
type textarea "x"
type textarea "my enrollment was complete but I cannot get past"
type textarea "x"
type textarea "my enrollment was complete but I cannot get past a"
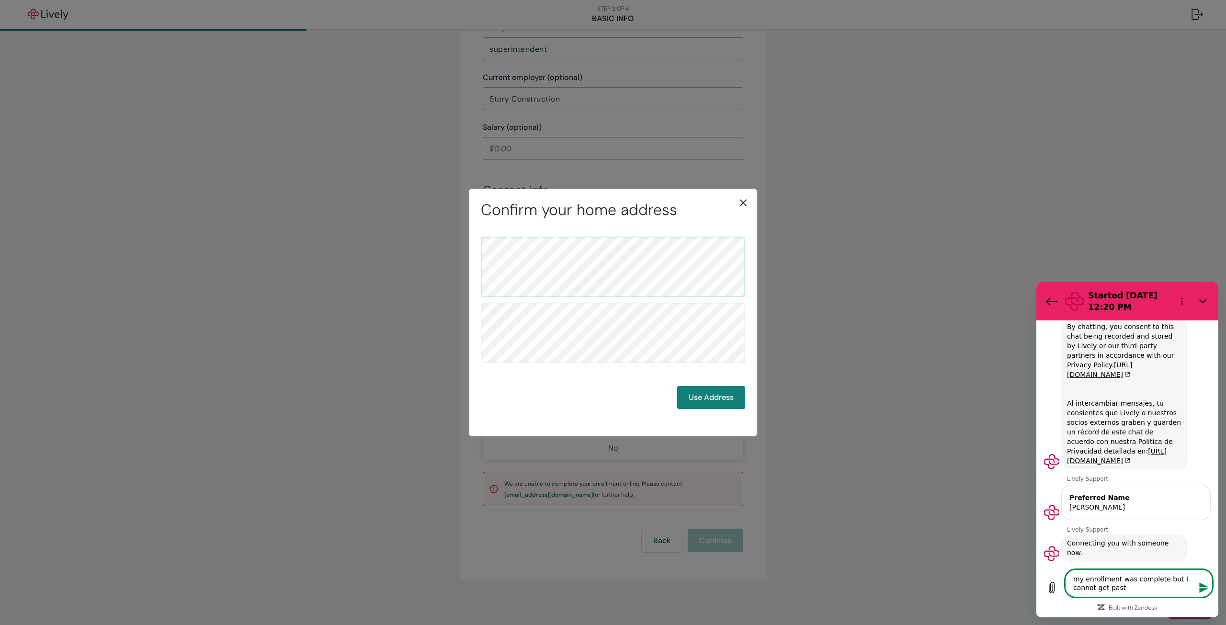
type textarea "x"
type textarea "my enrollment was complete but I cannot get past ad"
type textarea "x"
type textarea "my enrollment was complete but I cannot get past add"
type textarea "x"
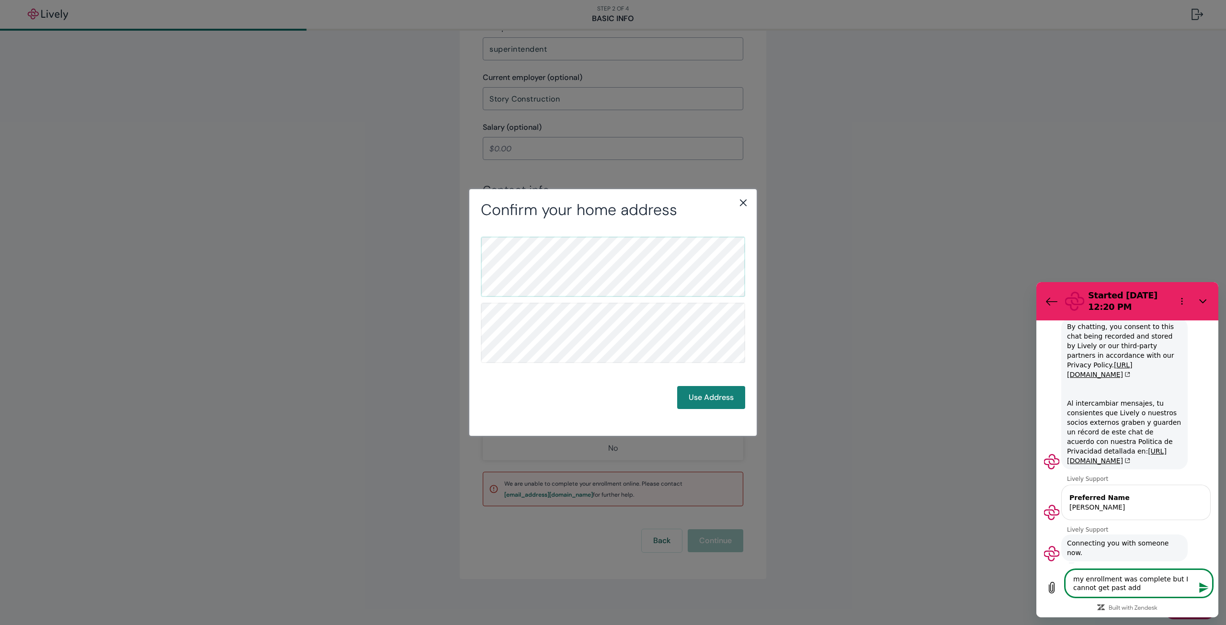
type textarea "my enrollment was complete but I cannot get past addr"
type textarea "x"
type textarea "my enrollment was complete but I cannot get past addre"
type textarea "x"
type textarea "my enrollment was complete but I cannot get past addres"
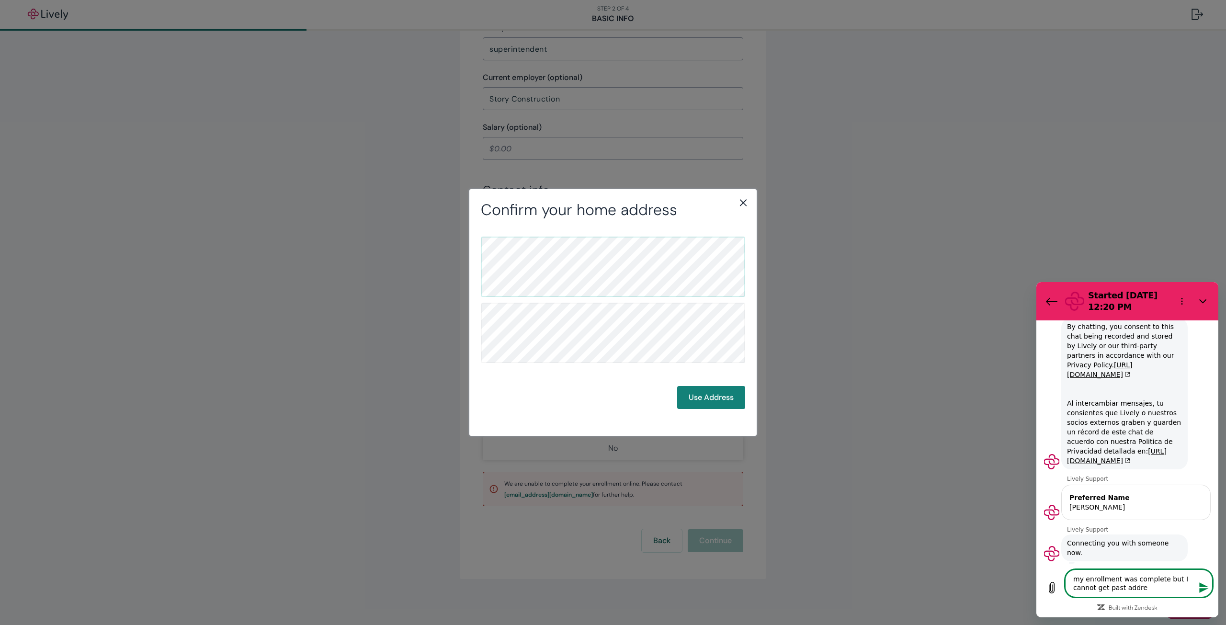
type textarea "x"
type textarea "my enrollment was complete but I cannot get past address"
type textarea "x"
type textarea "my enrollment was complete but I cannot get past address"
type textarea "x"
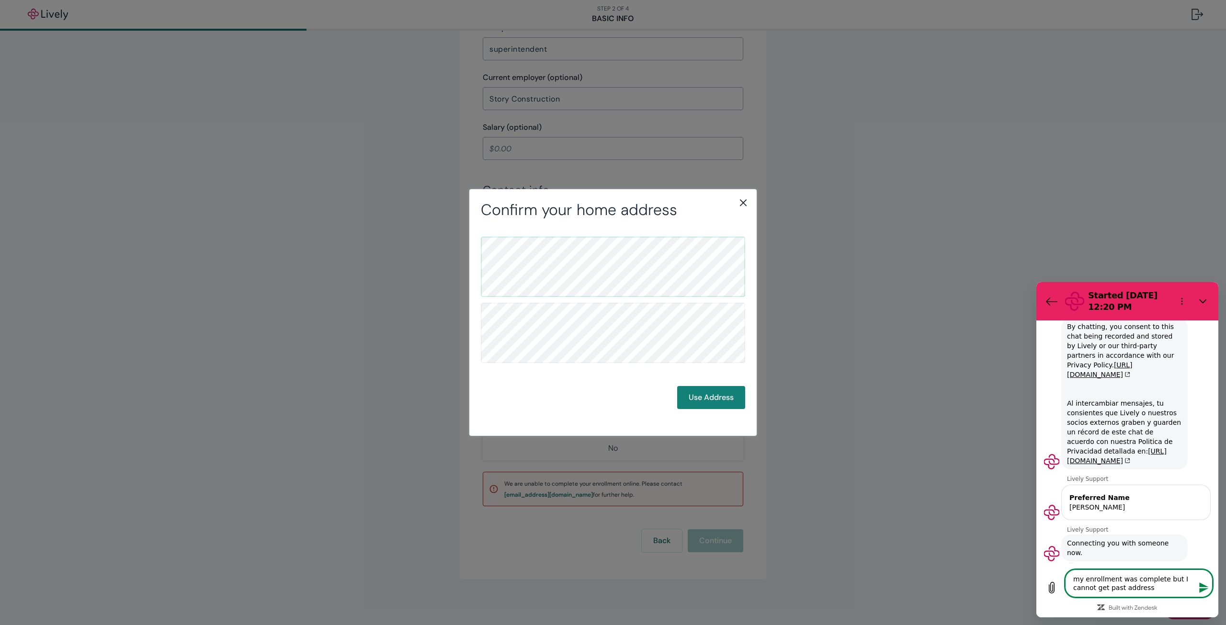
type textarea "my enrollment was complete but I cannot get past address c"
type textarea "x"
type textarea "my enrollment was complete but I cannot get past address co"
type textarea "x"
type textarea "my enrollment was complete but I cannot get past address con"
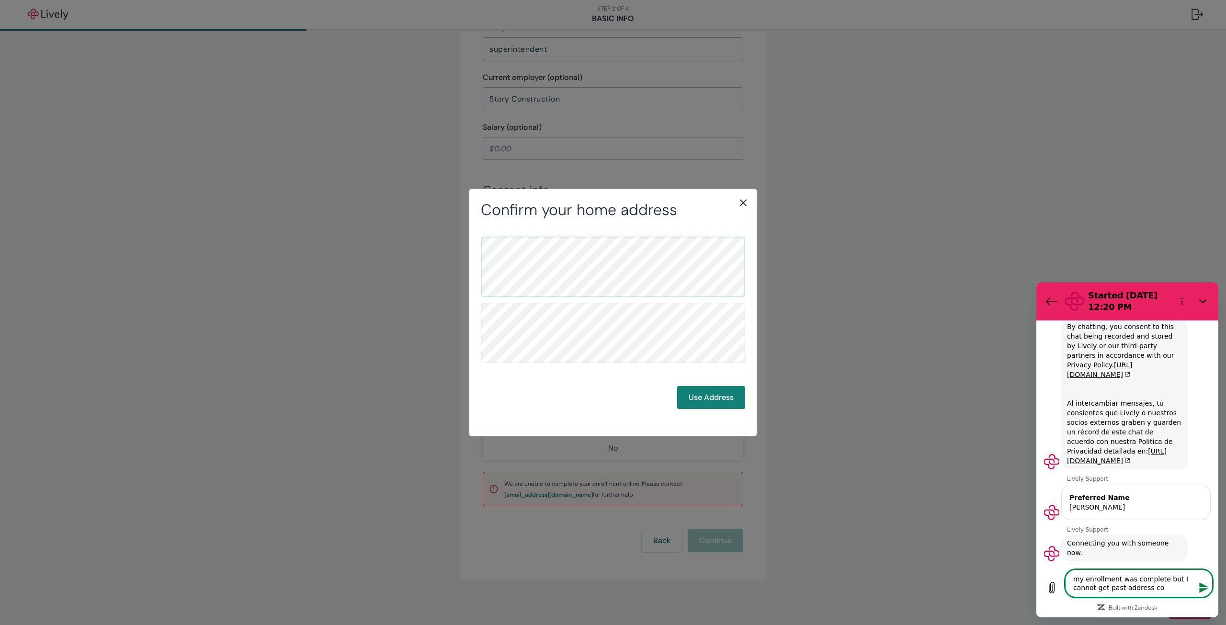
type textarea "x"
type textarea "my enrollment was complete but I cannot get past address conf"
type textarea "x"
type textarea "my enrollment was complete but I cannot get past address confi"
type textarea "x"
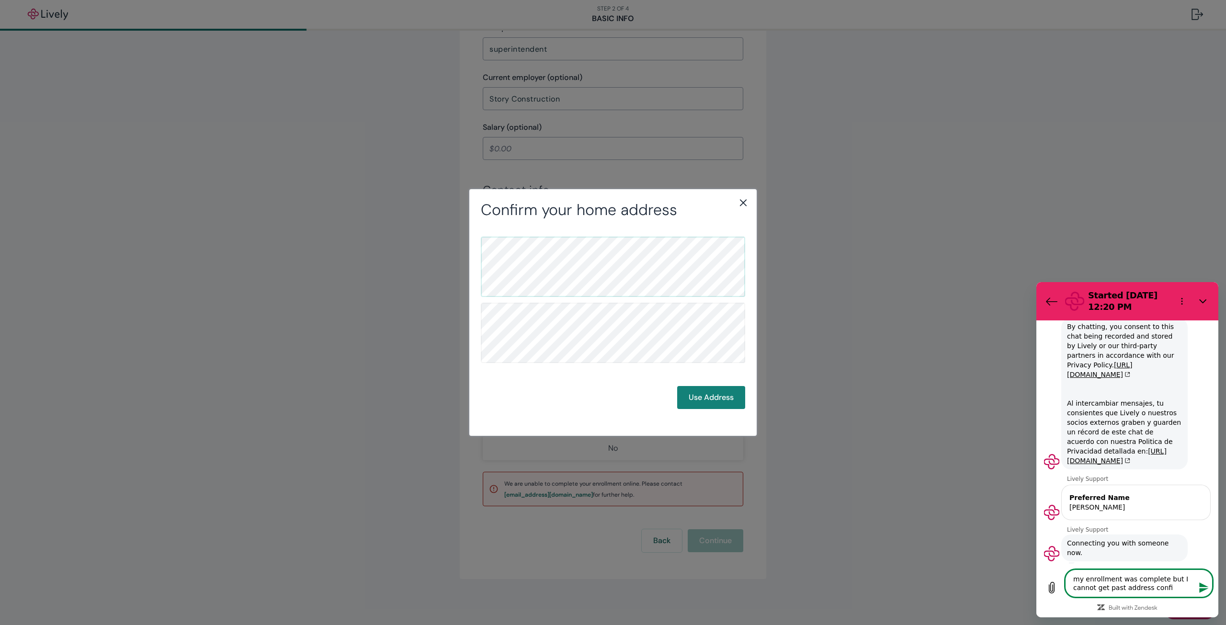
type textarea "my enrollment was complete but I cannot get past address confir"
type textarea "x"
type textarea "my enrollment was complete but I cannot get past address confirm"
type textarea "x"
type textarea "my enrollment was complete but I cannot get past address confirma"
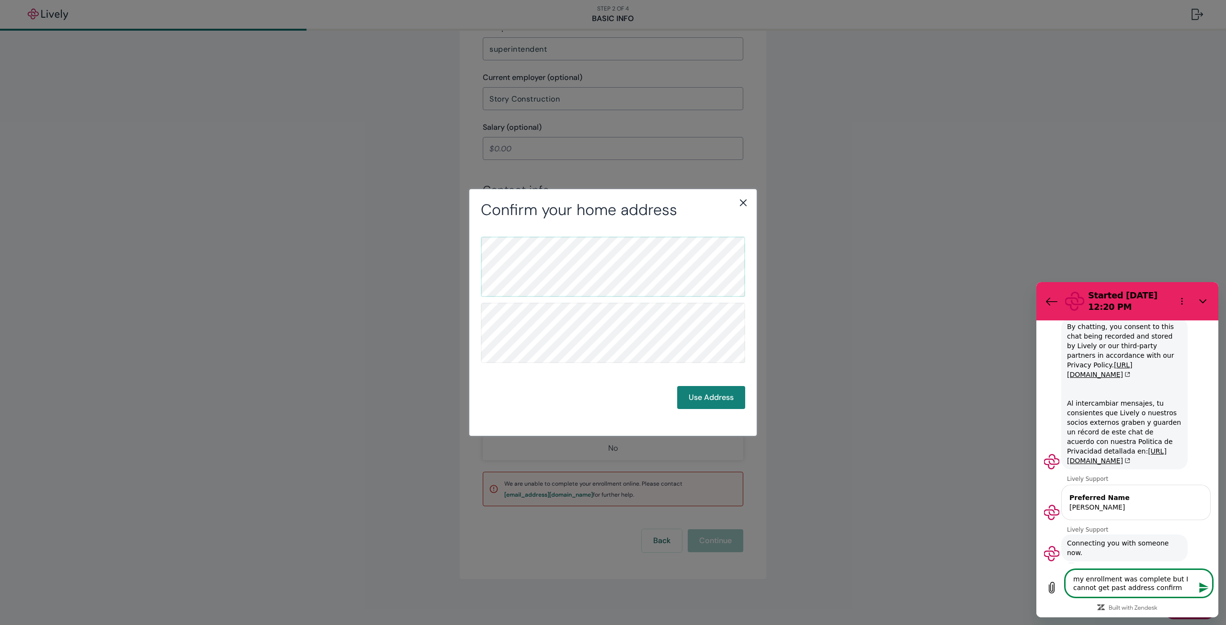
type textarea "x"
type textarea "my enrollment was complete but I cannot get past address confirmai"
type textarea "x"
type textarea "my enrollment was complete but I cannot get past address confirmaio"
type textarea "x"
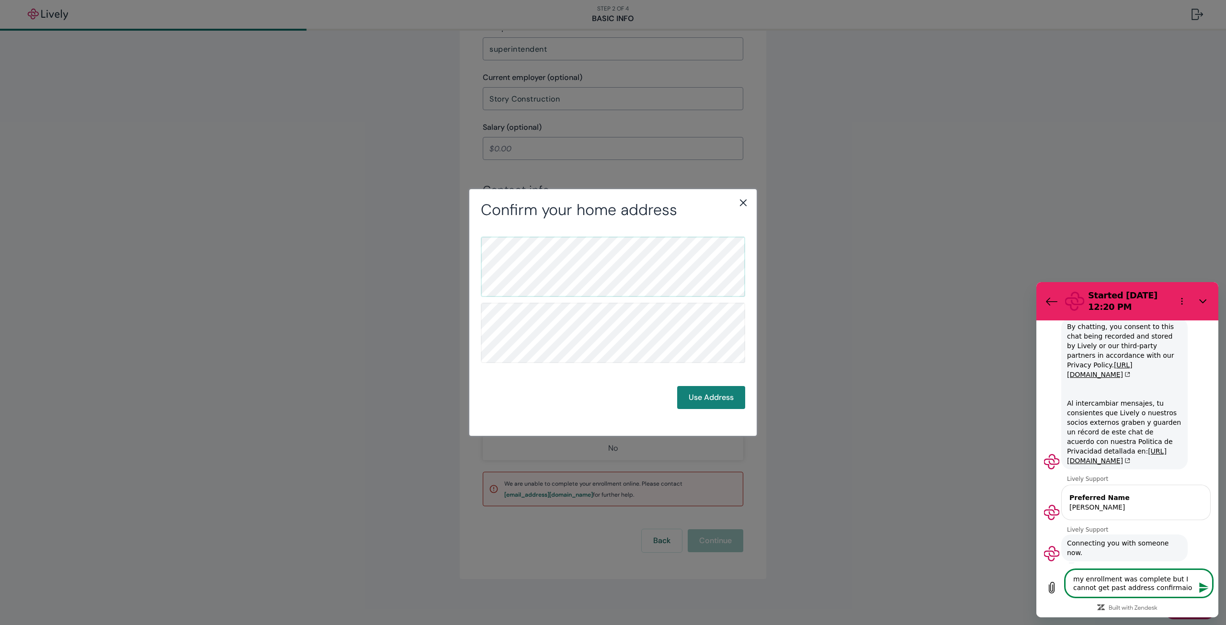
type textarea "my enrollment was complete but I cannot get past address confirmaion"
type textarea "x"
type textarea "my enrollment was complete but I cannot get past address confirmaio"
type textarea "x"
type textarea "my enrollment was complete but I cannot get past address confirmai"
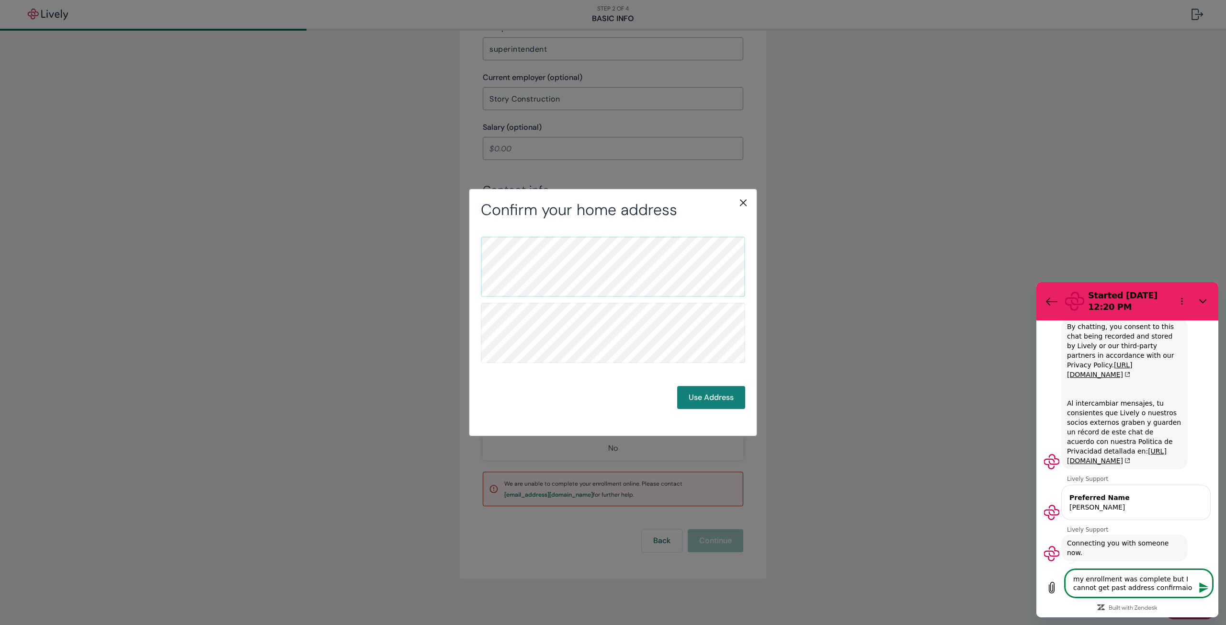
type textarea "x"
type textarea "my enrollment was complete but I cannot get past address confirma"
type textarea "x"
type textarea "my enrollment was complete but I cannot get past address confirmat"
type textarea "x"
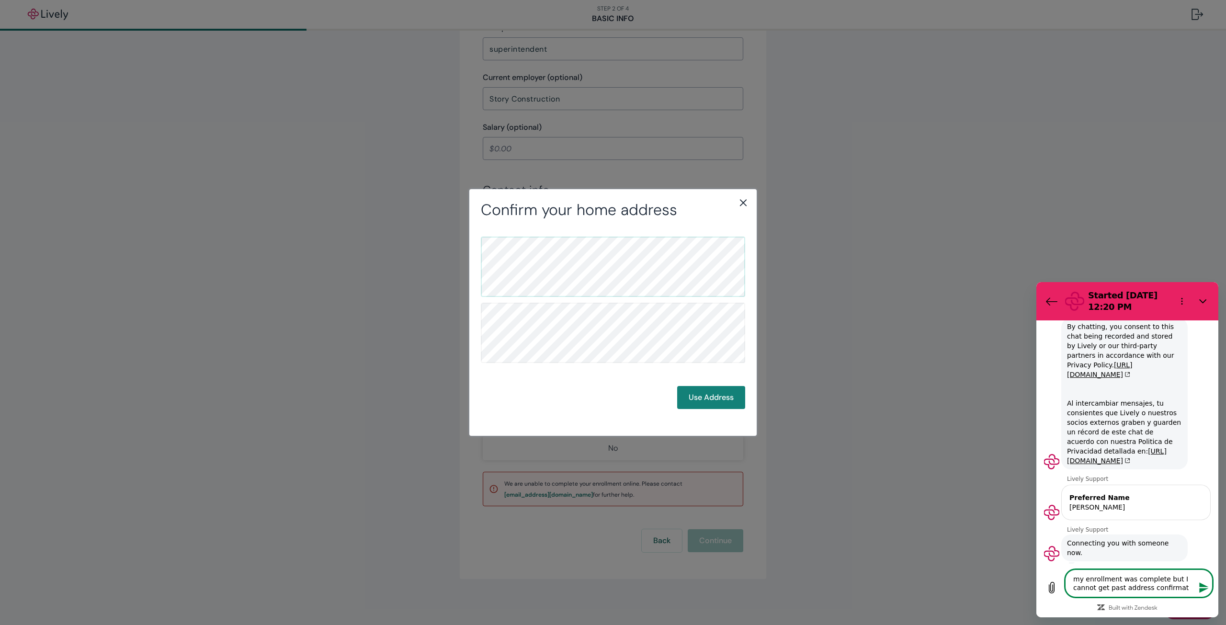
type textarea "my enrollment was complete but I cannot get past address confirmati"
type textarea "x"
type textarea "my enrollment was complete but I cannot get past address confirmatio"
type textarea "x"
type textarea "my enrollment was complete but I cannot get past address confirmation"
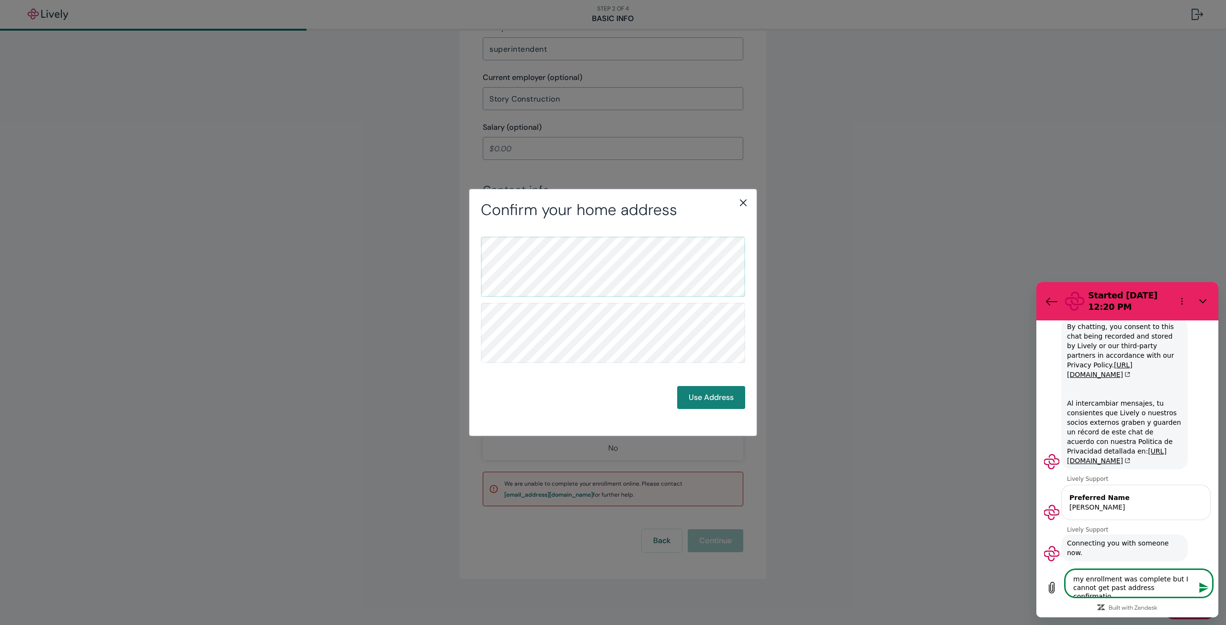
type textarea "x"
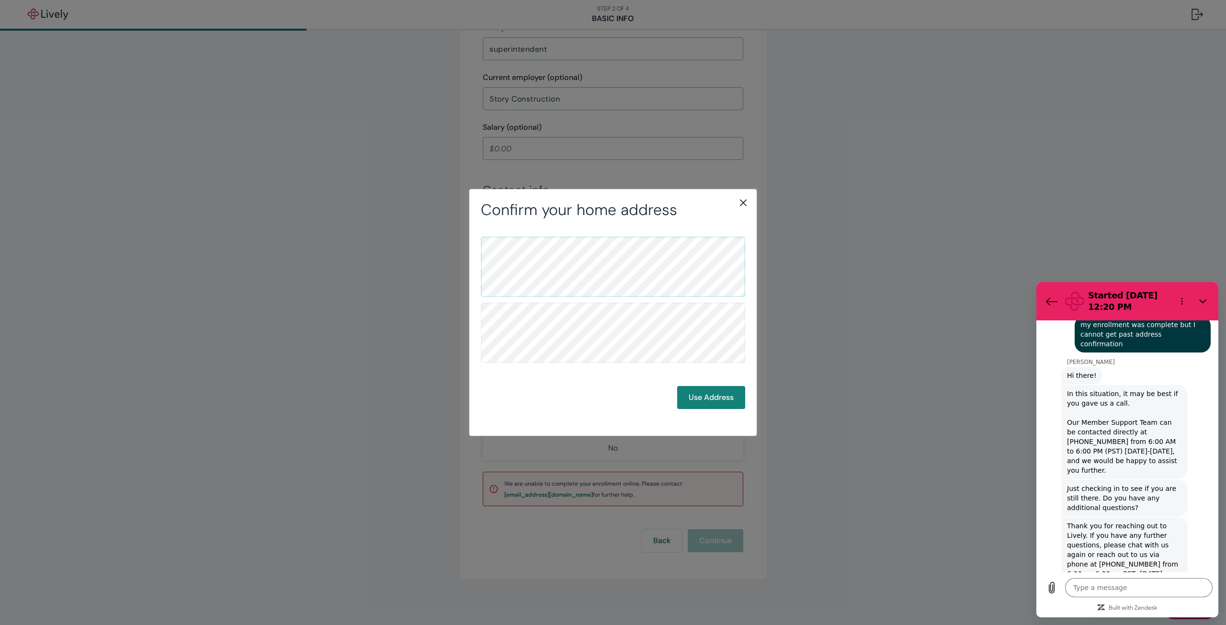
scroll to position [283, 0]
type textarea "x"
click at [742, 203] on icon "close" at bounding box center [743, 202] width 11 height 11
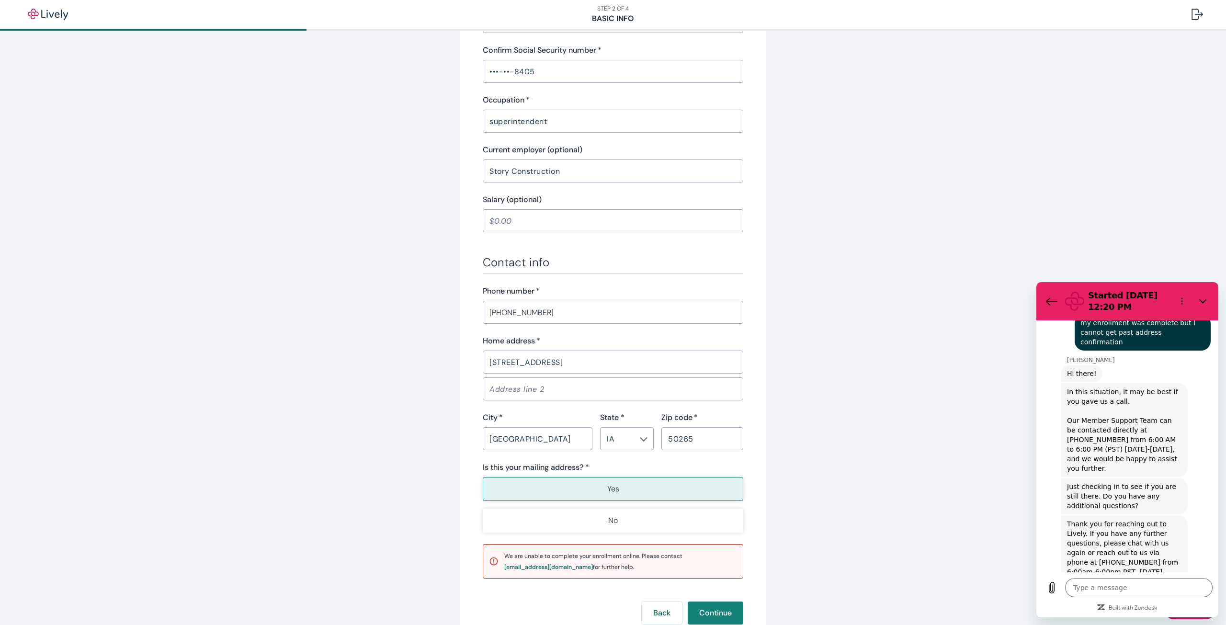
scroll to position [412, 0]
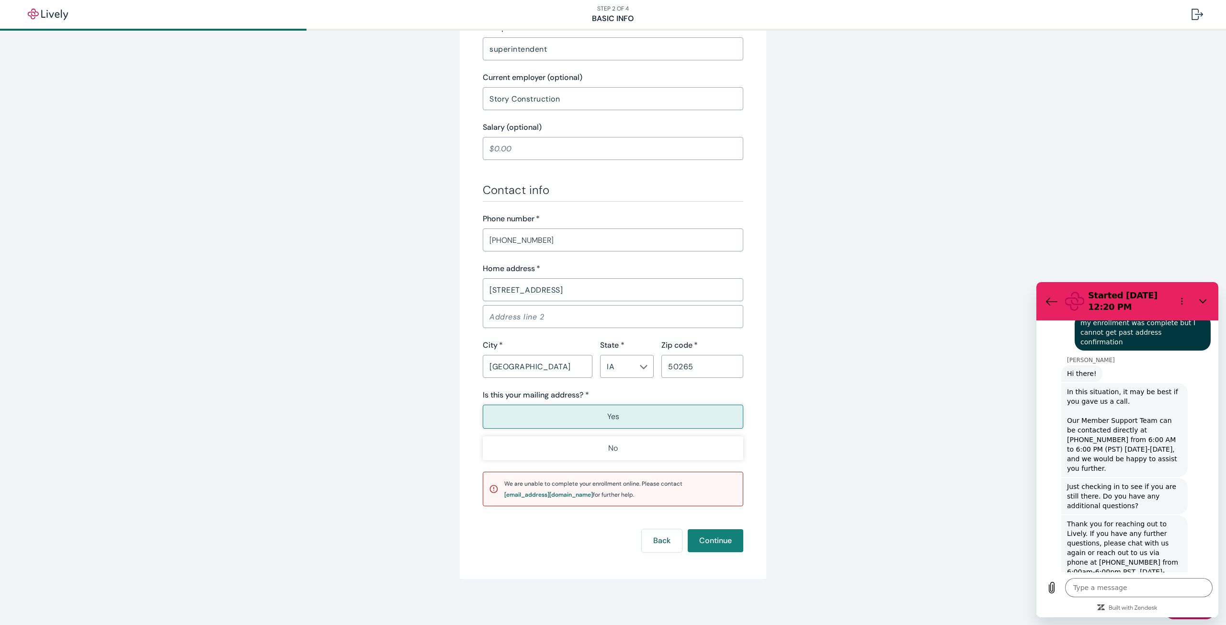
click at [607, 420] on p "Yes" at bounding box center [613, 416] width 12 height 11
click at [708, 542] on button "Continue" at bounding box center [716, 540] width 56 height 23
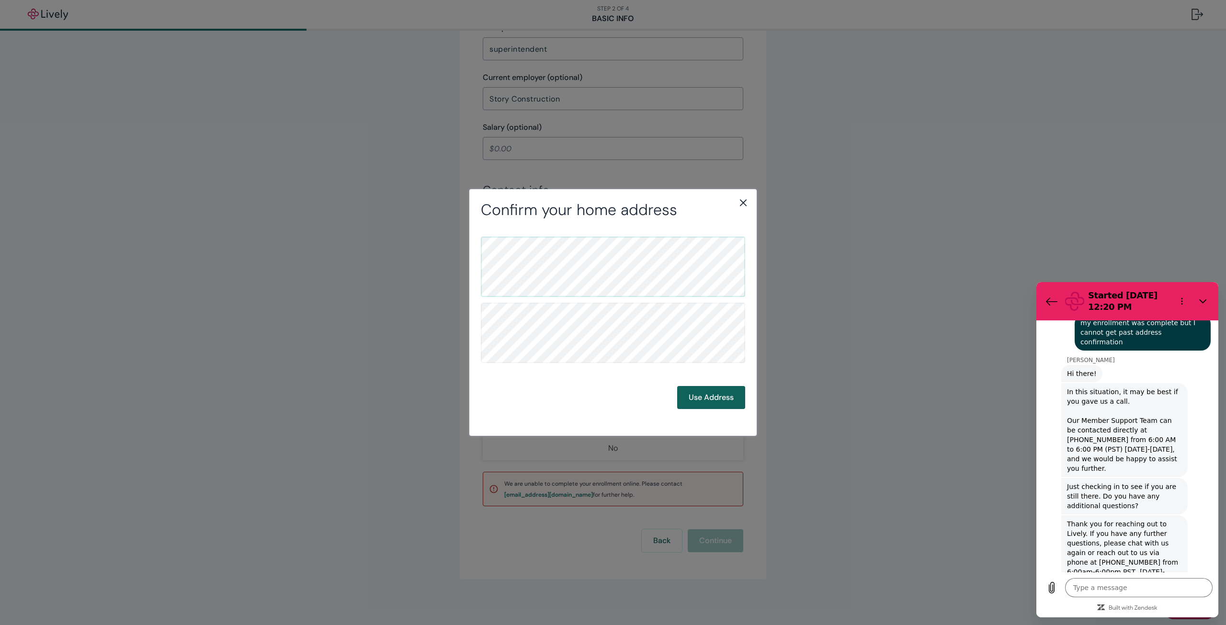
click at [701, 400] on button "Use Address" at bounding box center [711, 397] width 68 height 23
click at [704, 399] on button "Use Address" at bounding box center [711, 397] width 68 height 23
click at [740, 204] on icon "close" at bounding box center [743, 202] width 11 height 11
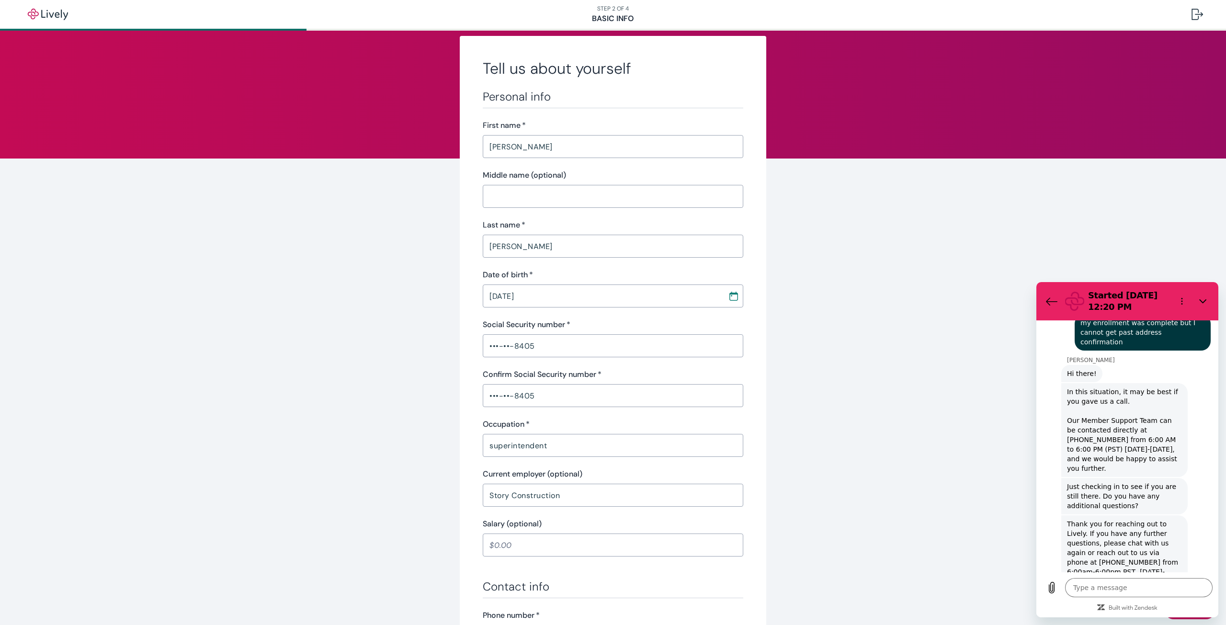
scroll to position [0, 0]
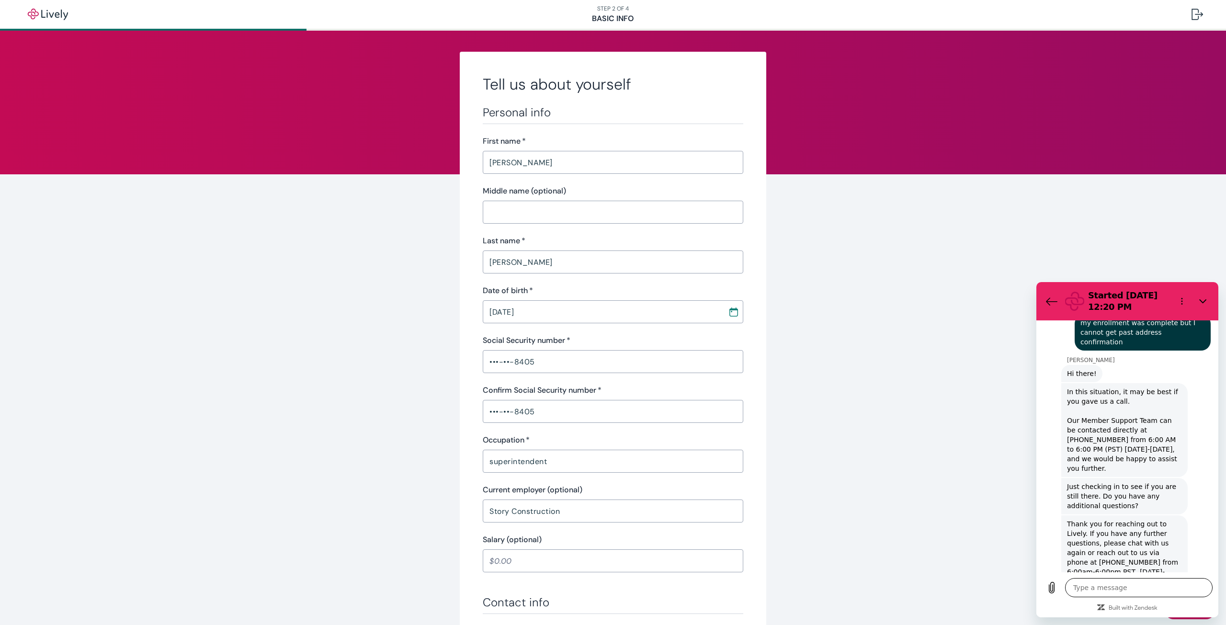
click at [1124, 588] on textarea at bounding box center [1139, 587] width 148 height 19
type textarea "i"
type textarea "x"
type textarea "im"
type textarea "x"
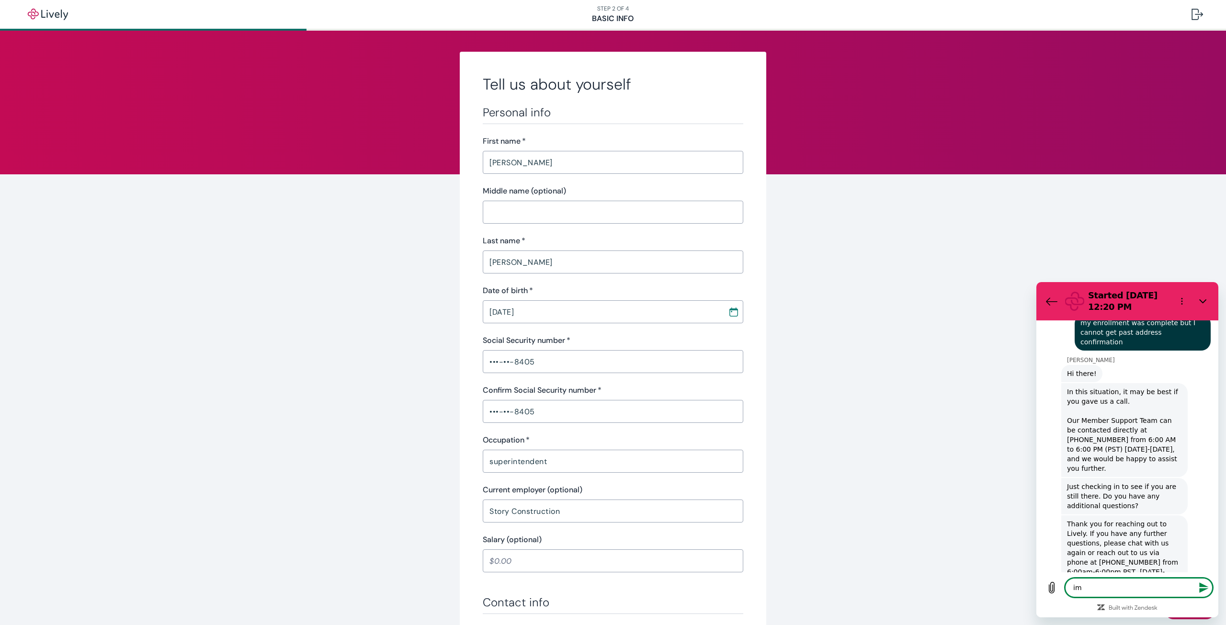
type textarea "im"
type textarea "x"
type textarea "im o"
type textarea "x"
type textarea "im on"
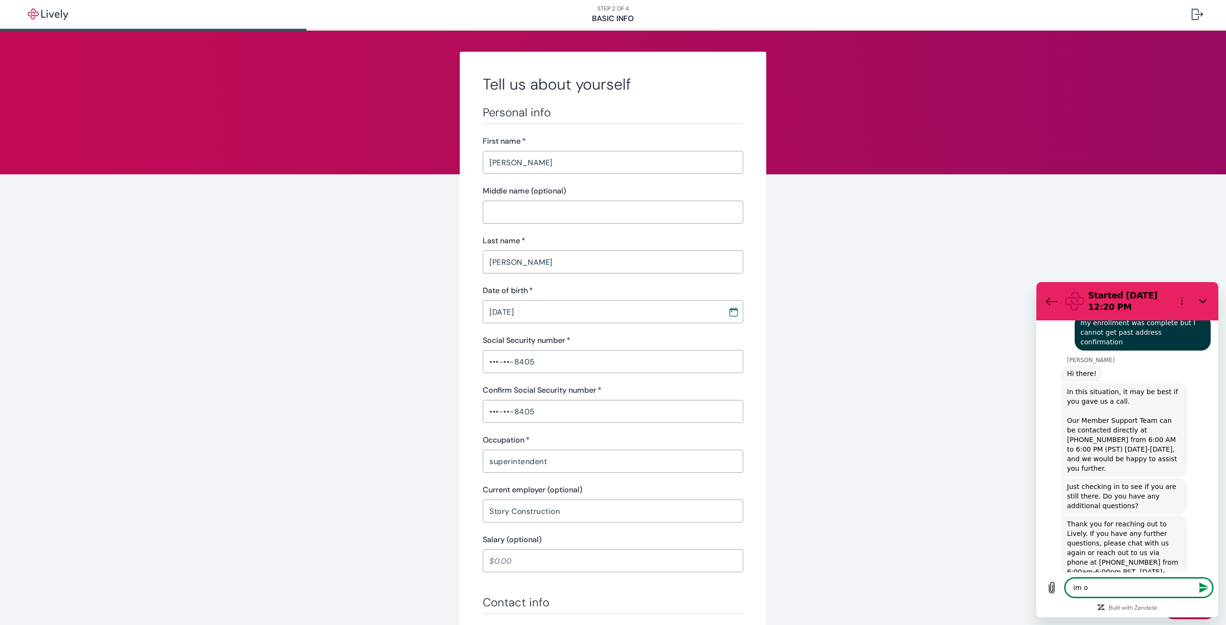
type textarea "x"
type textarea "im on"
type textarea "x"
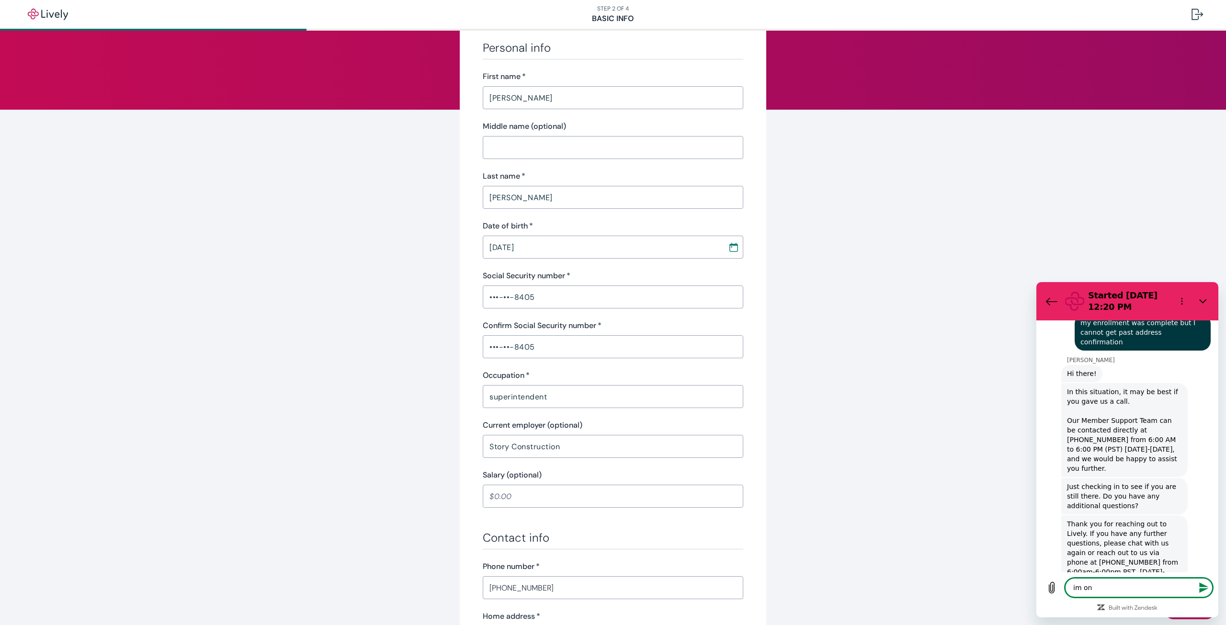
scroll to position [240, 0]
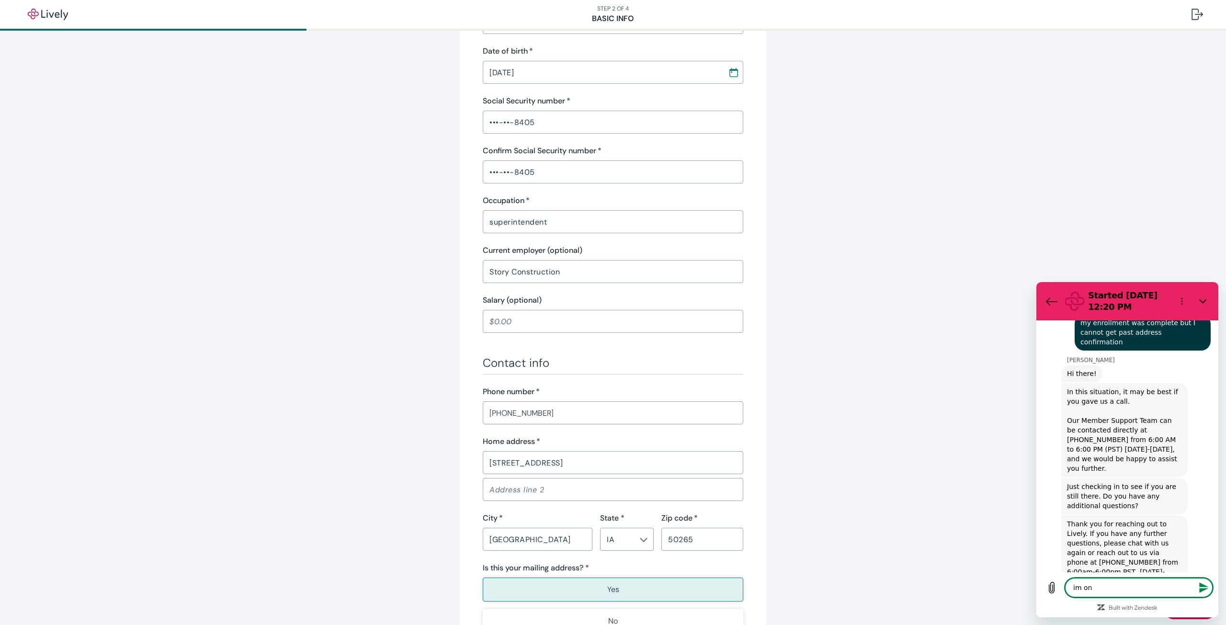
type textarea "im on n"
type textarea "x"
type textarea "im on no"
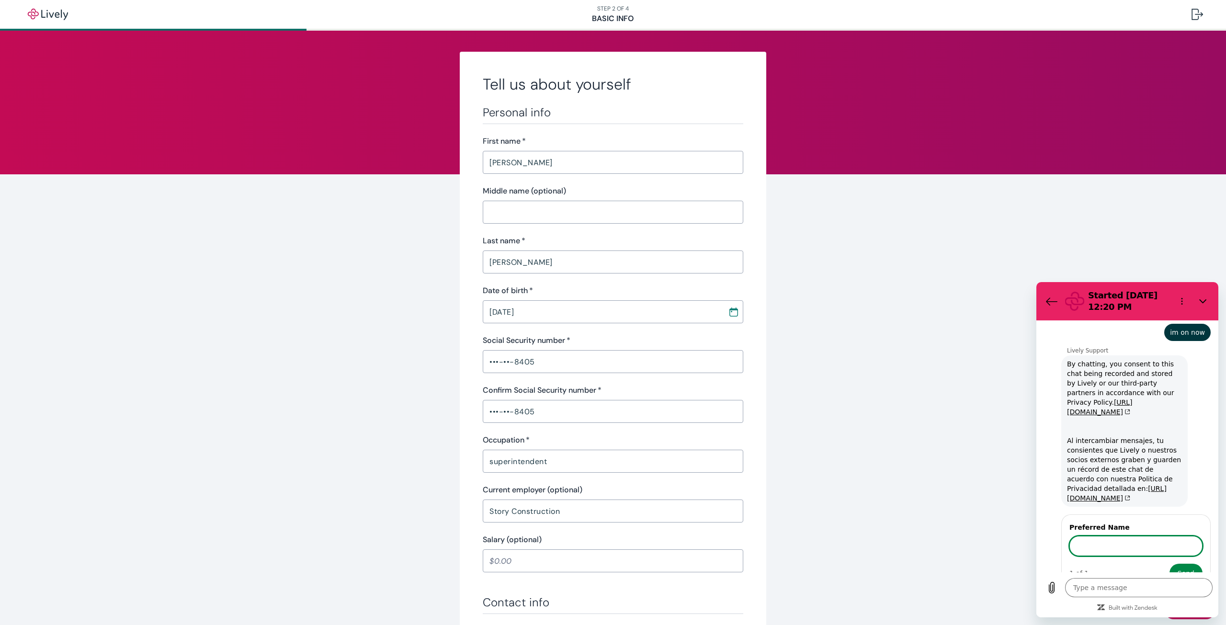
scroll to position [192, 0]
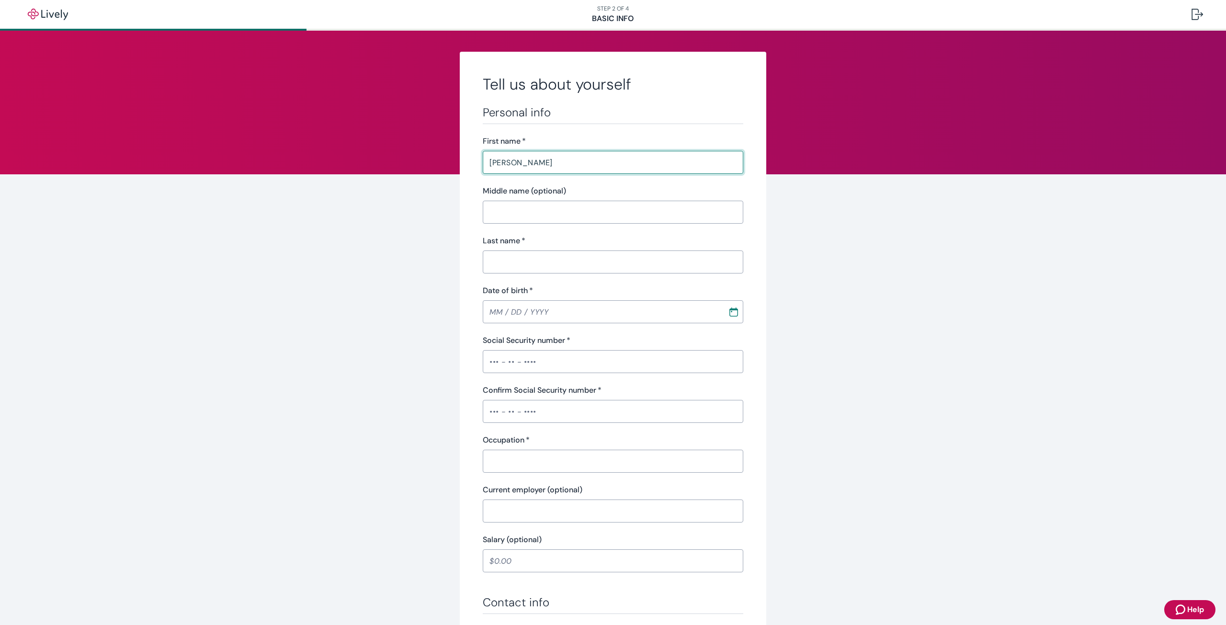
type input "douglas"
type input "w"
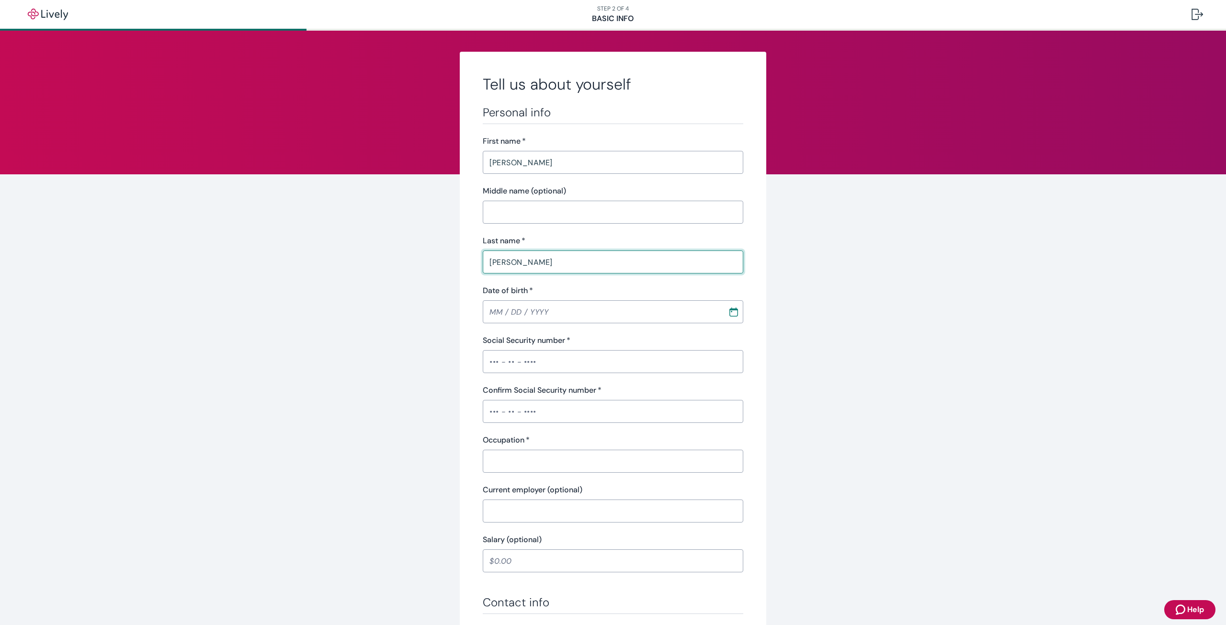
type input "wamsley"
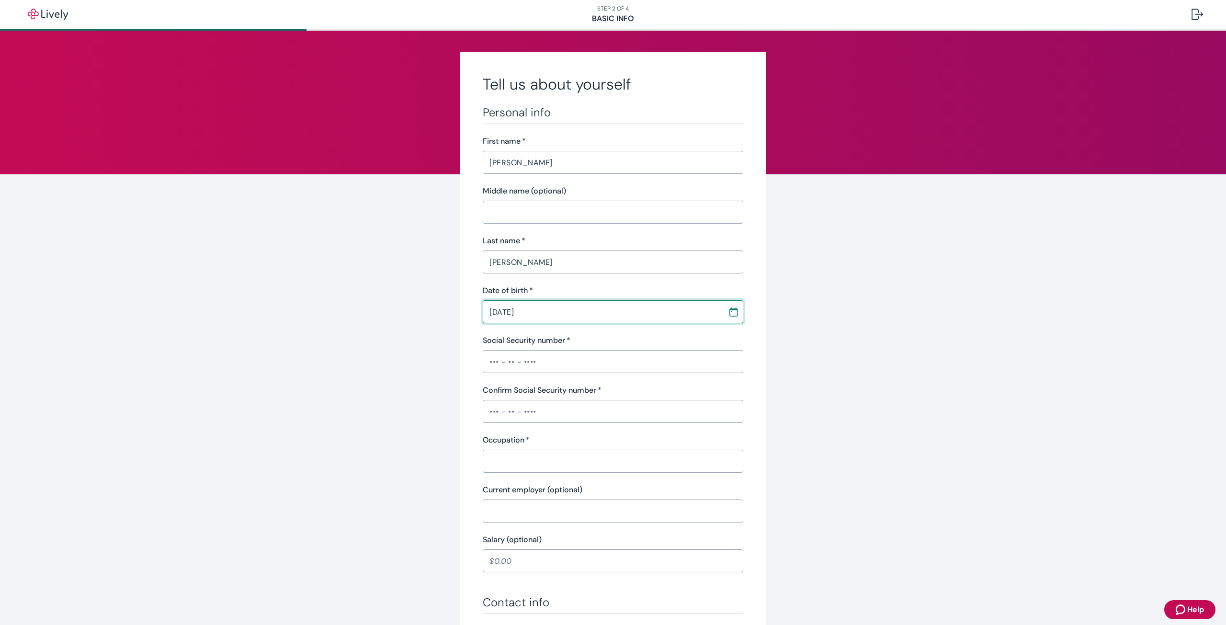
type input "12 / 20 / 1975"
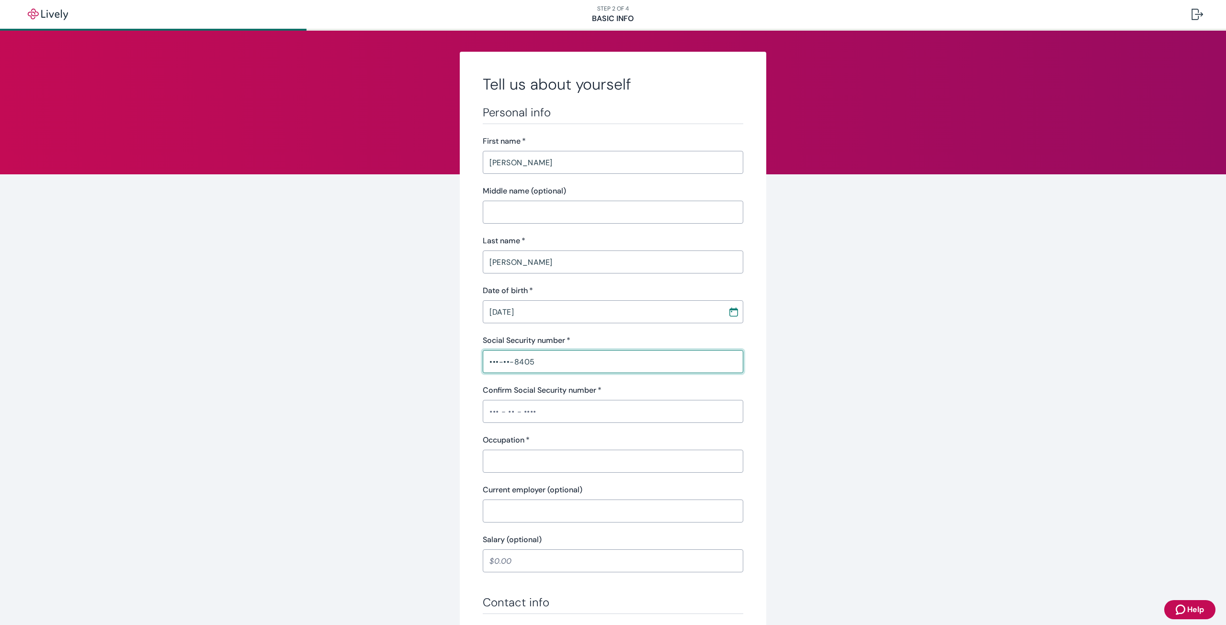
type input "•••-••-8405"
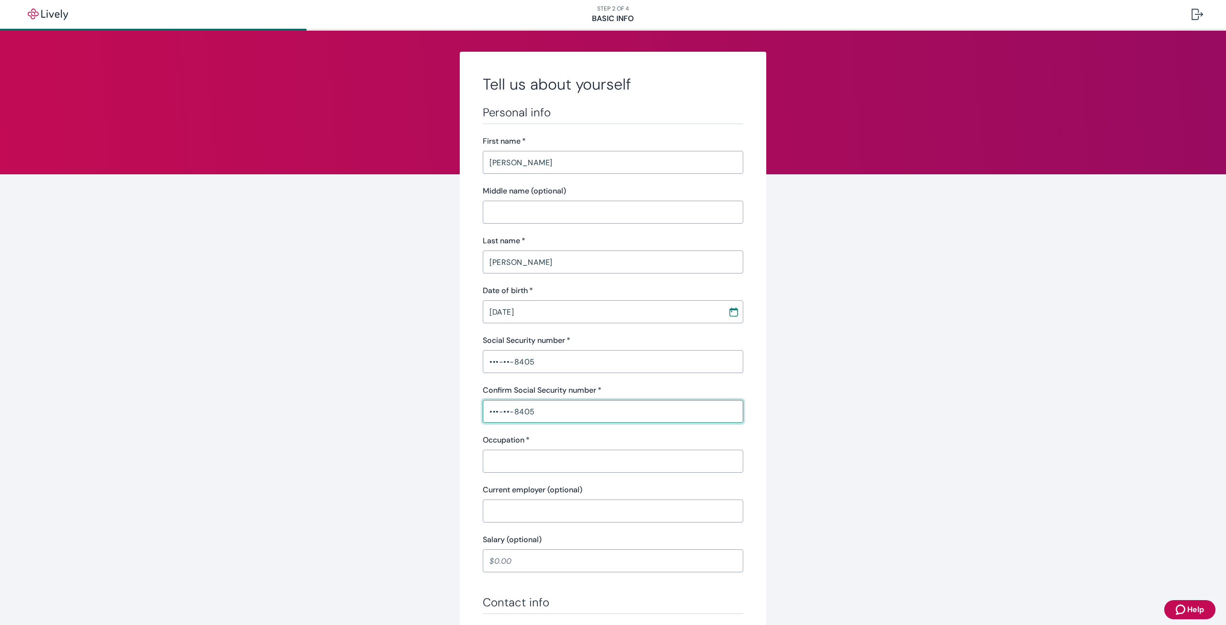
type input "•••-••-8405"
type input "superintendent"
type input "Story Construction"
